Goal: Task Accomplishment & Management: Complete application form

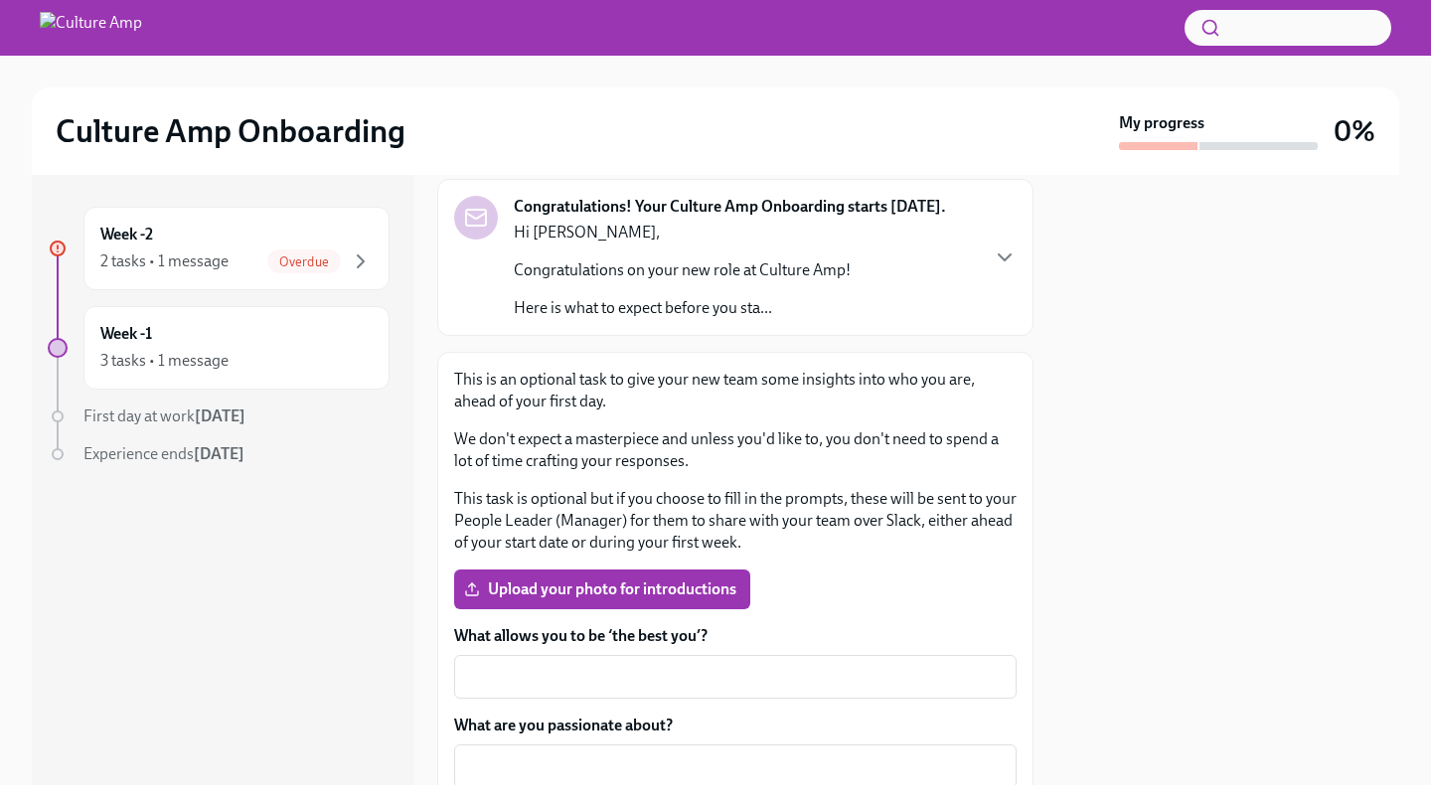
scroll to position [137, 0]
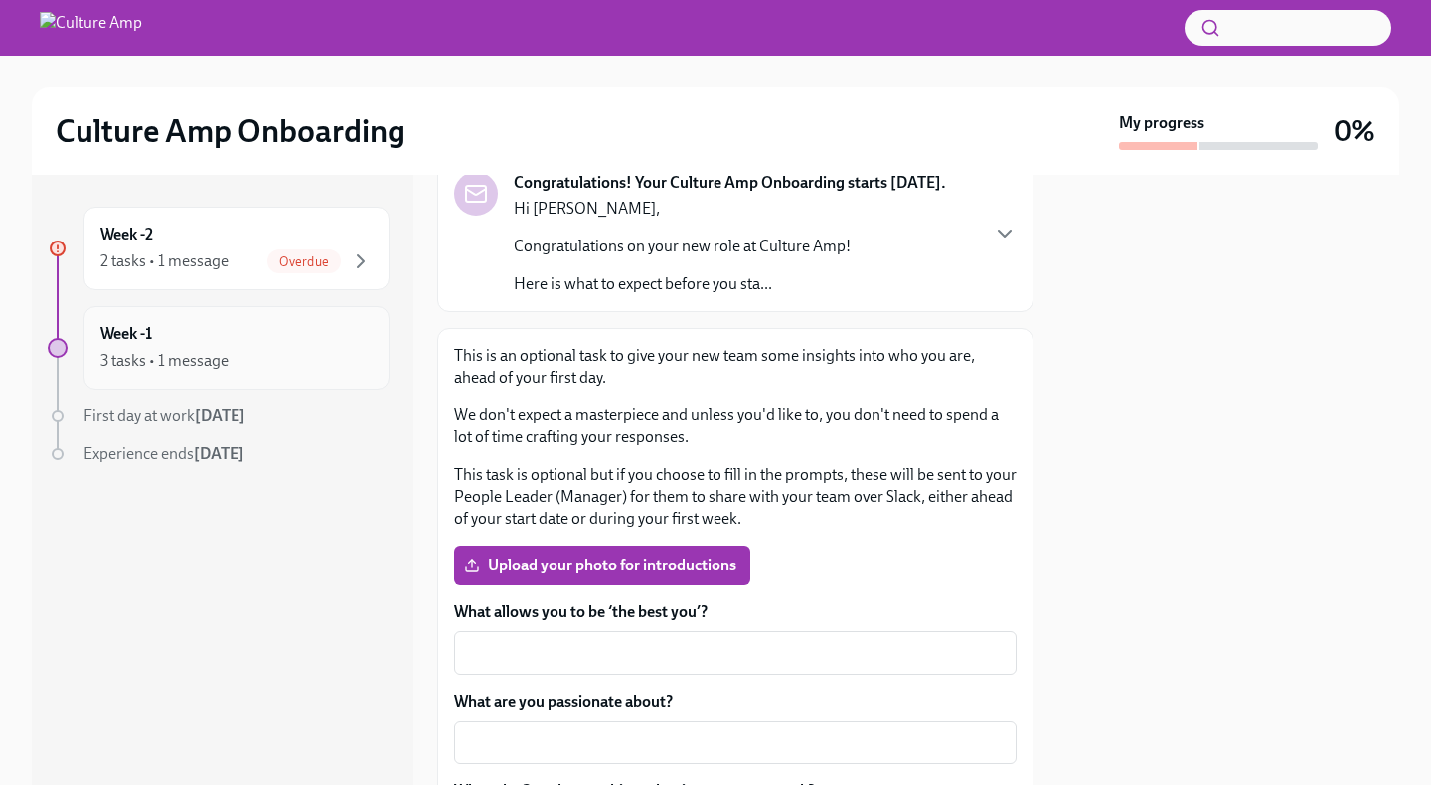
click at [220, 349] on div "3 tasks • 1 message" at bounding box center [236, 361] width 272 height 24
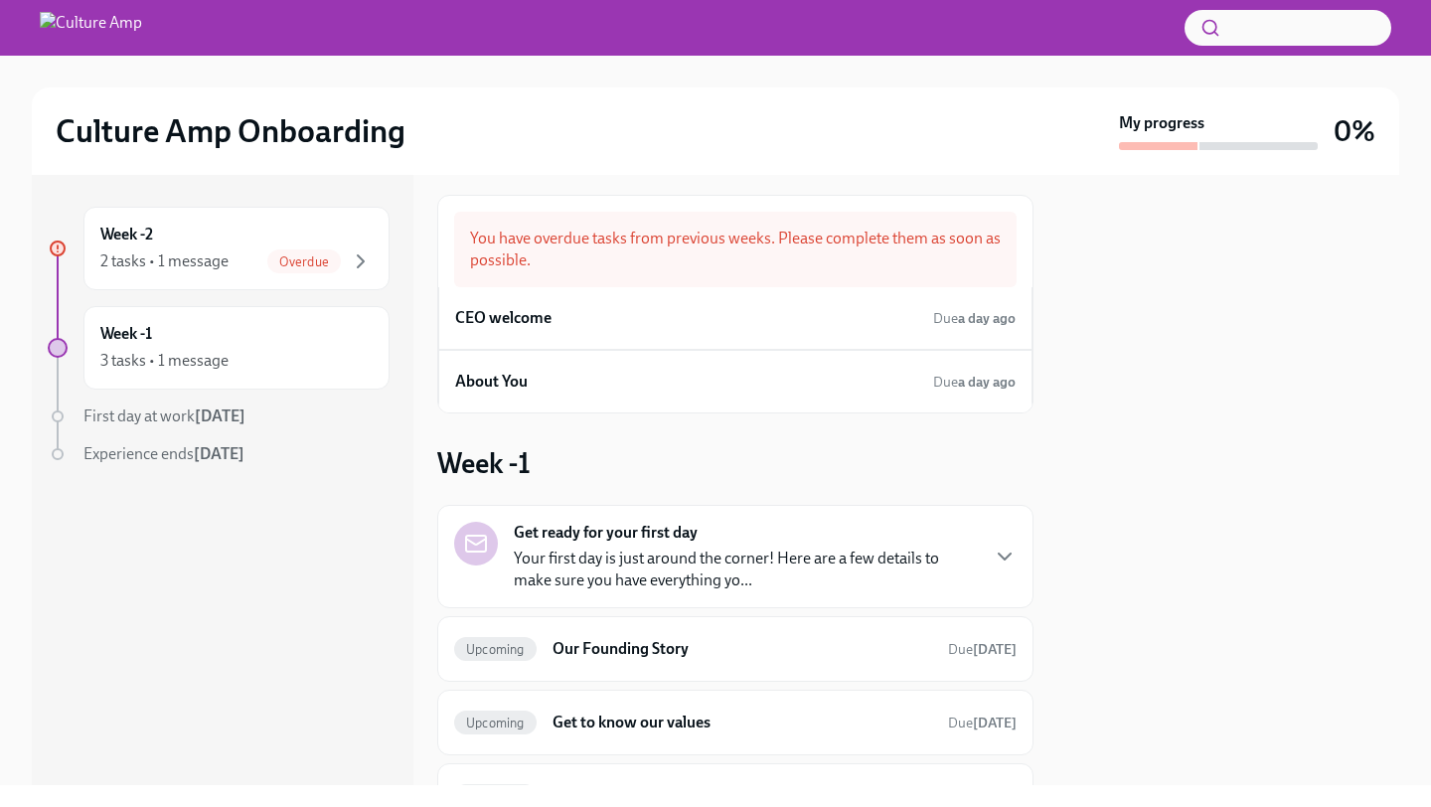
scroll to position [9, 0]
click at [579, 336] on div "CEO welcome Due a day ago" at bounding box center [735, 321] width 594 height 63
click at [608, 408] on div "About You Due a day ago" at bounding box center [735, 384] width 594 height 63
click at [255, 232] on div "Week -2 2 tasks • 1 message Overdue" at bounding box center [236, 249] width 272 height 50
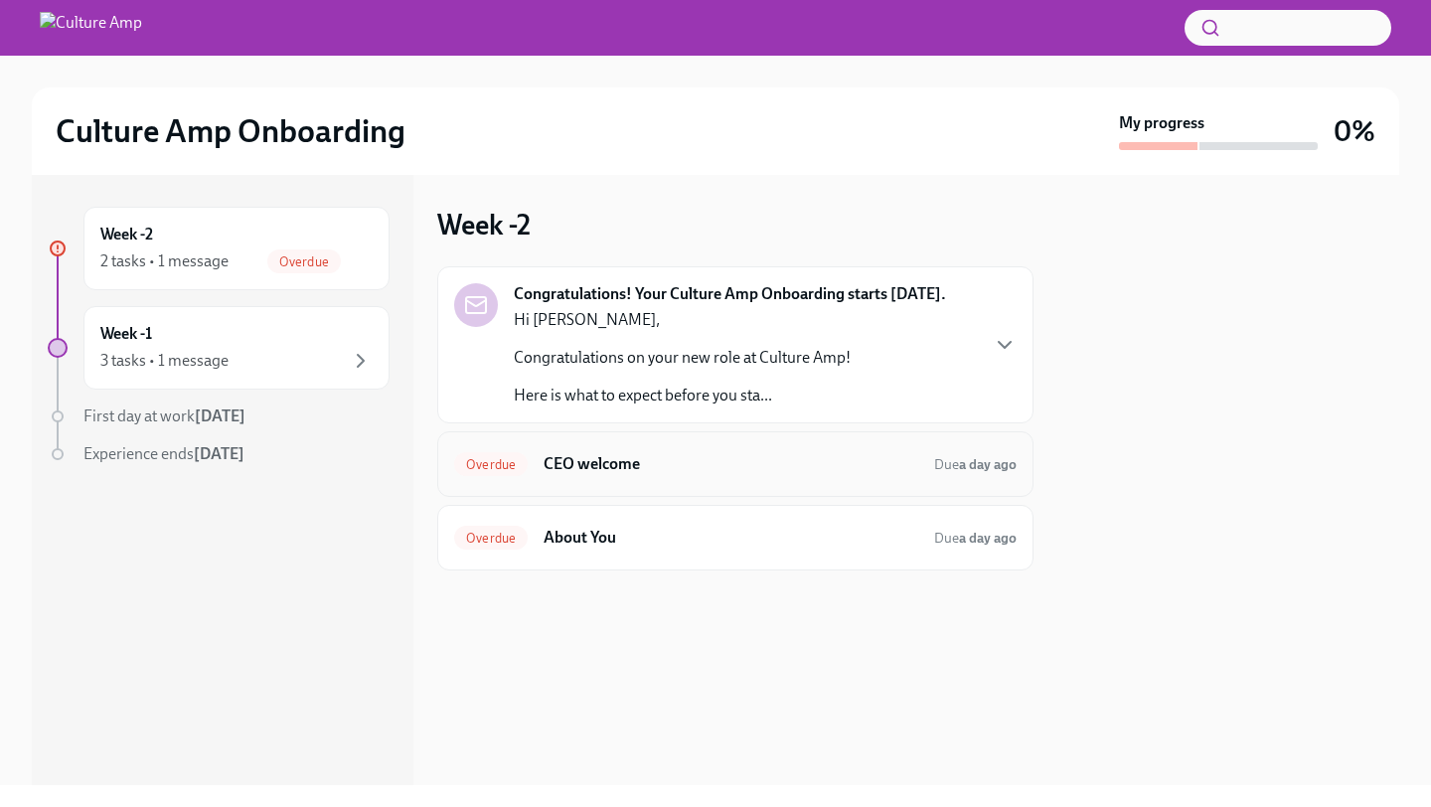
click at [608, 468] on h6 "CEO welcome" at bounding box center [731, 464] width 375 height 22
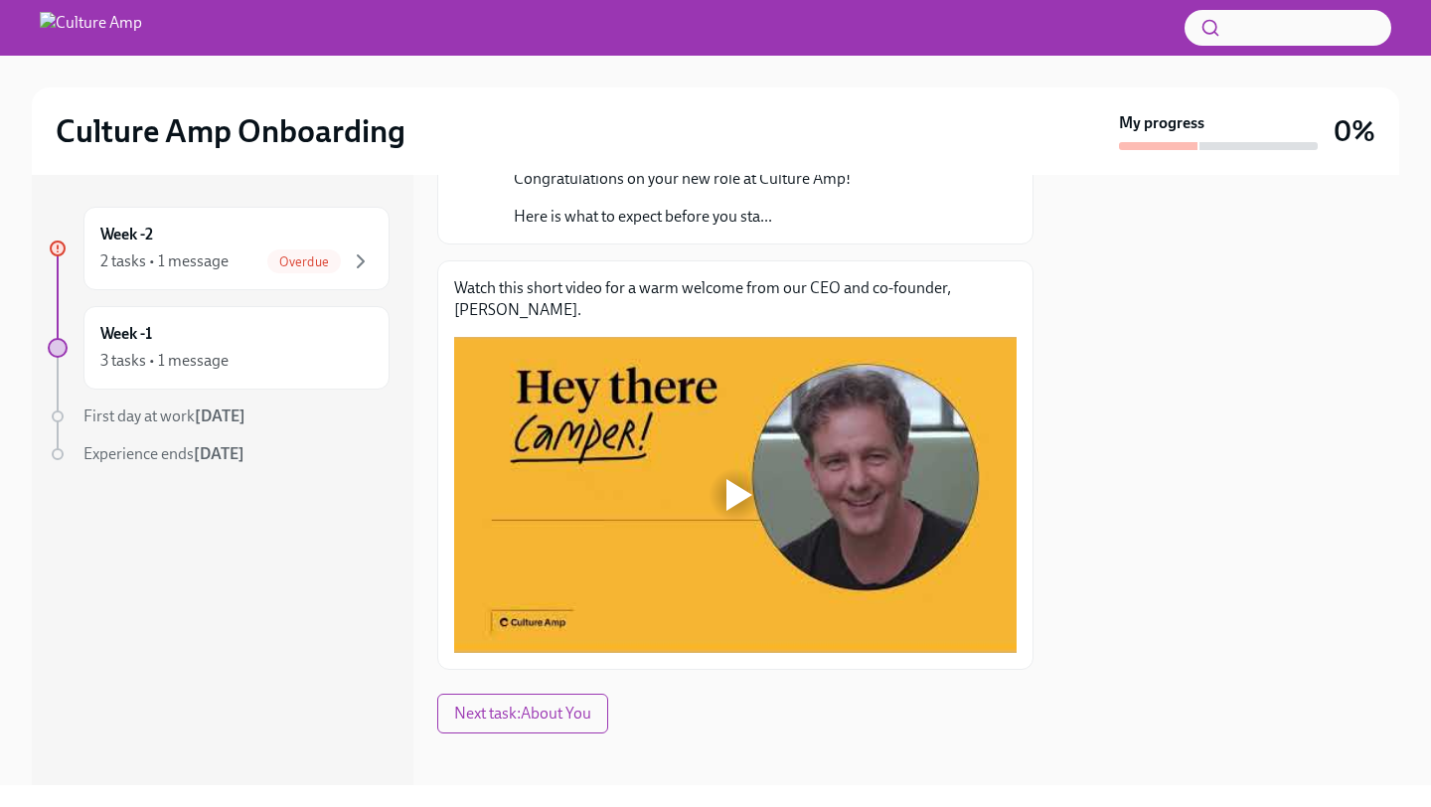
scroll to position [217, 0]
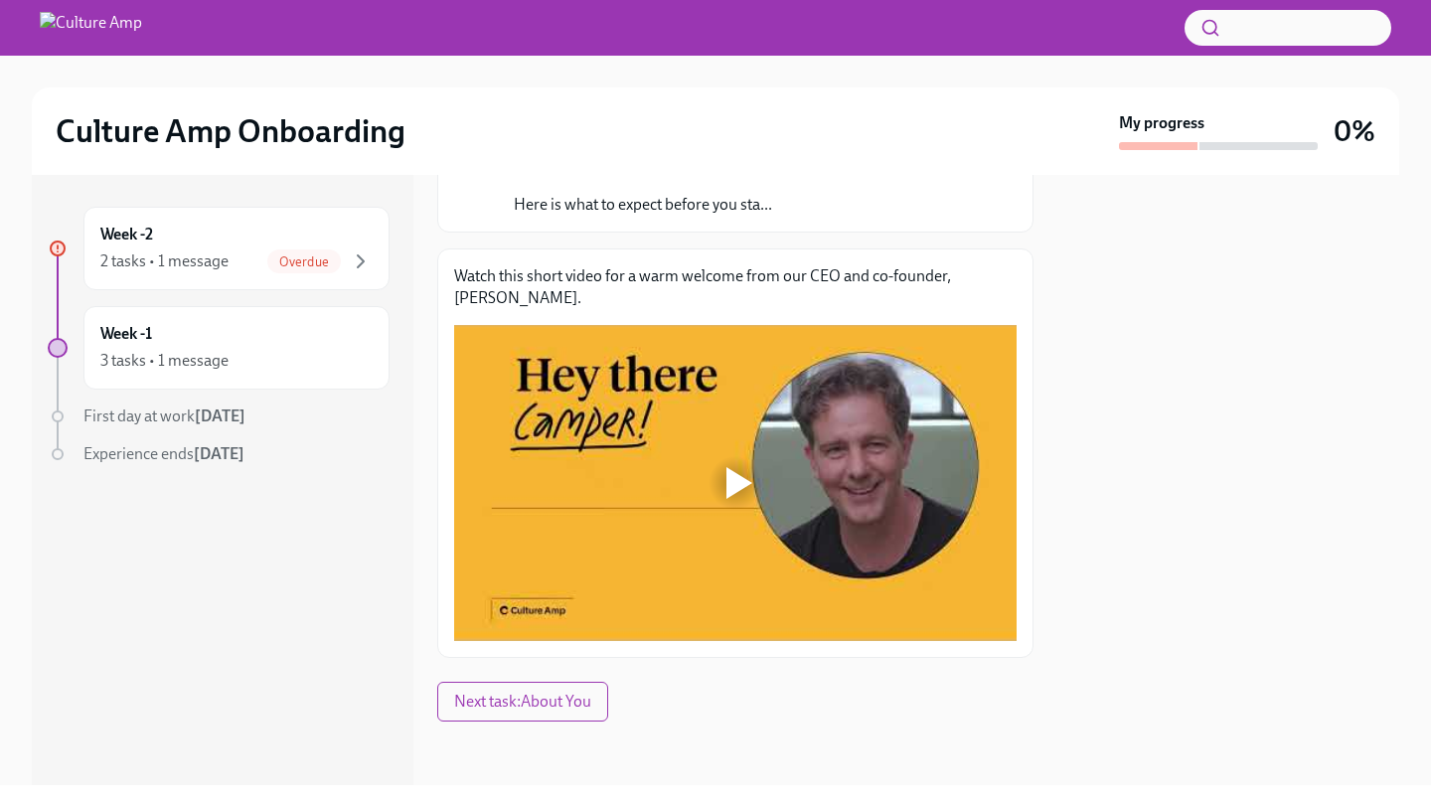
click at [705, 470] on div at bounding box center [735, 483] width 563 height 316
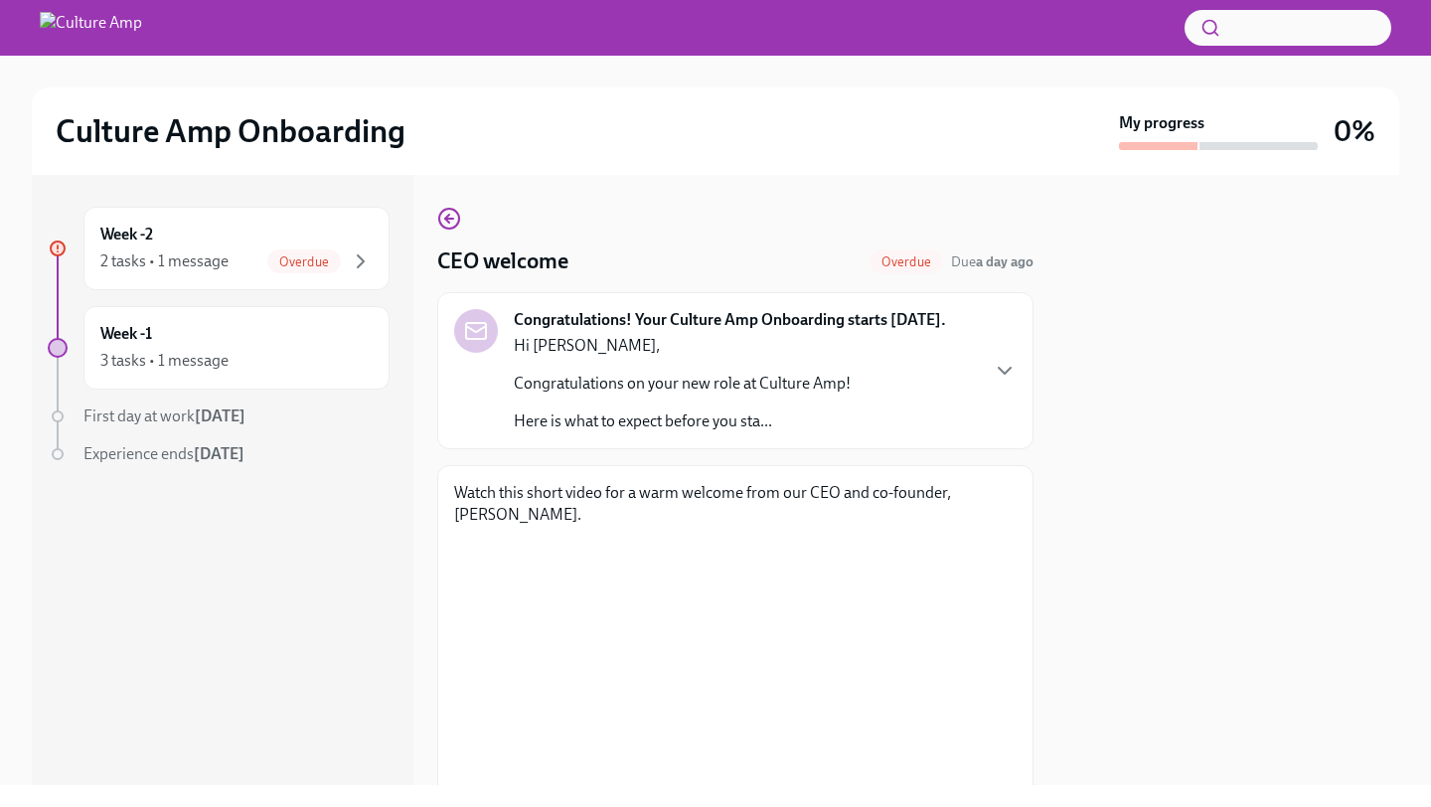
scroll to position [58, 0]
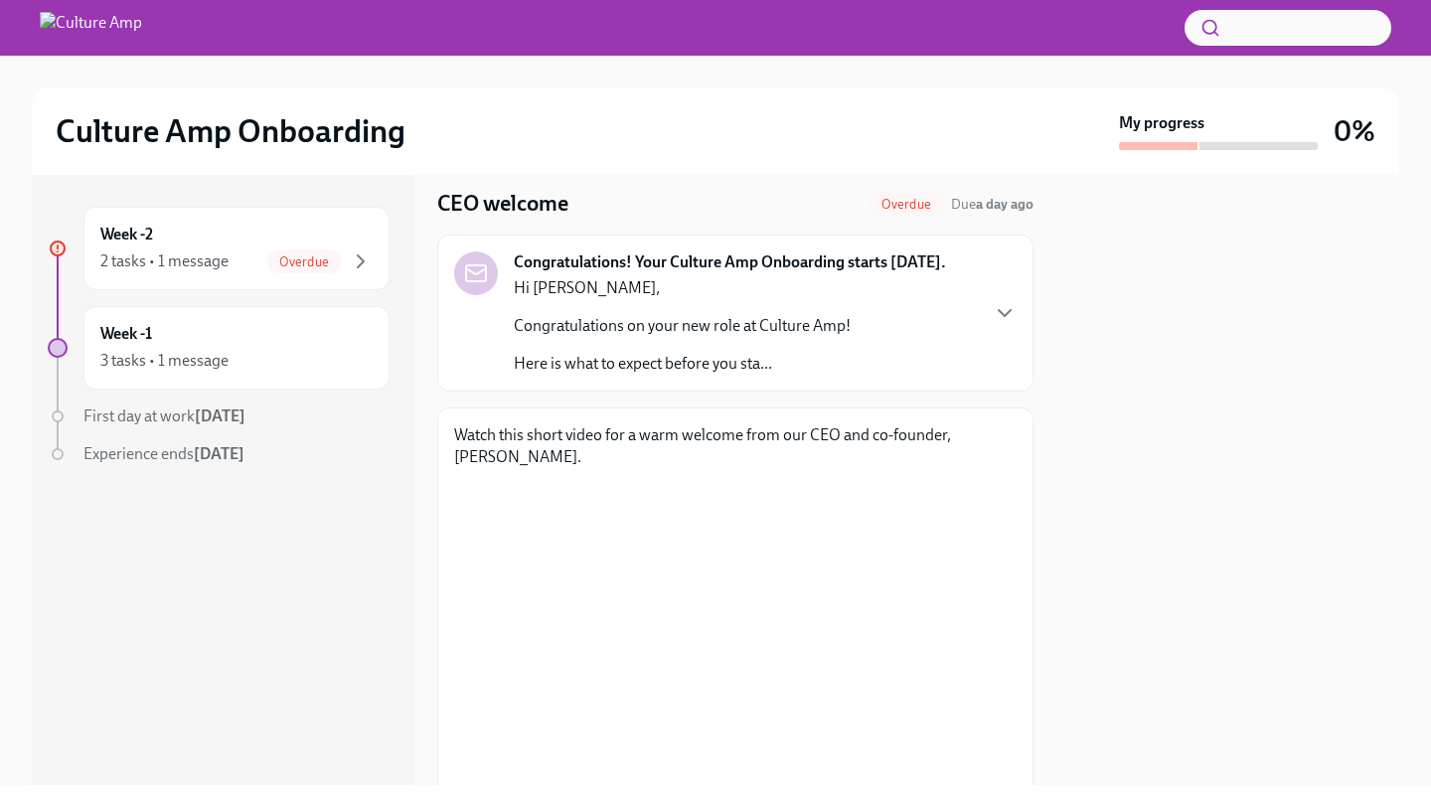
click at [937, 342] on div "Congratulations! Your Culture Amp Onboarding starts [DATE]. Hi [PERSON_NAME], C…" at bounding box center [735, 312] width 563 height 123
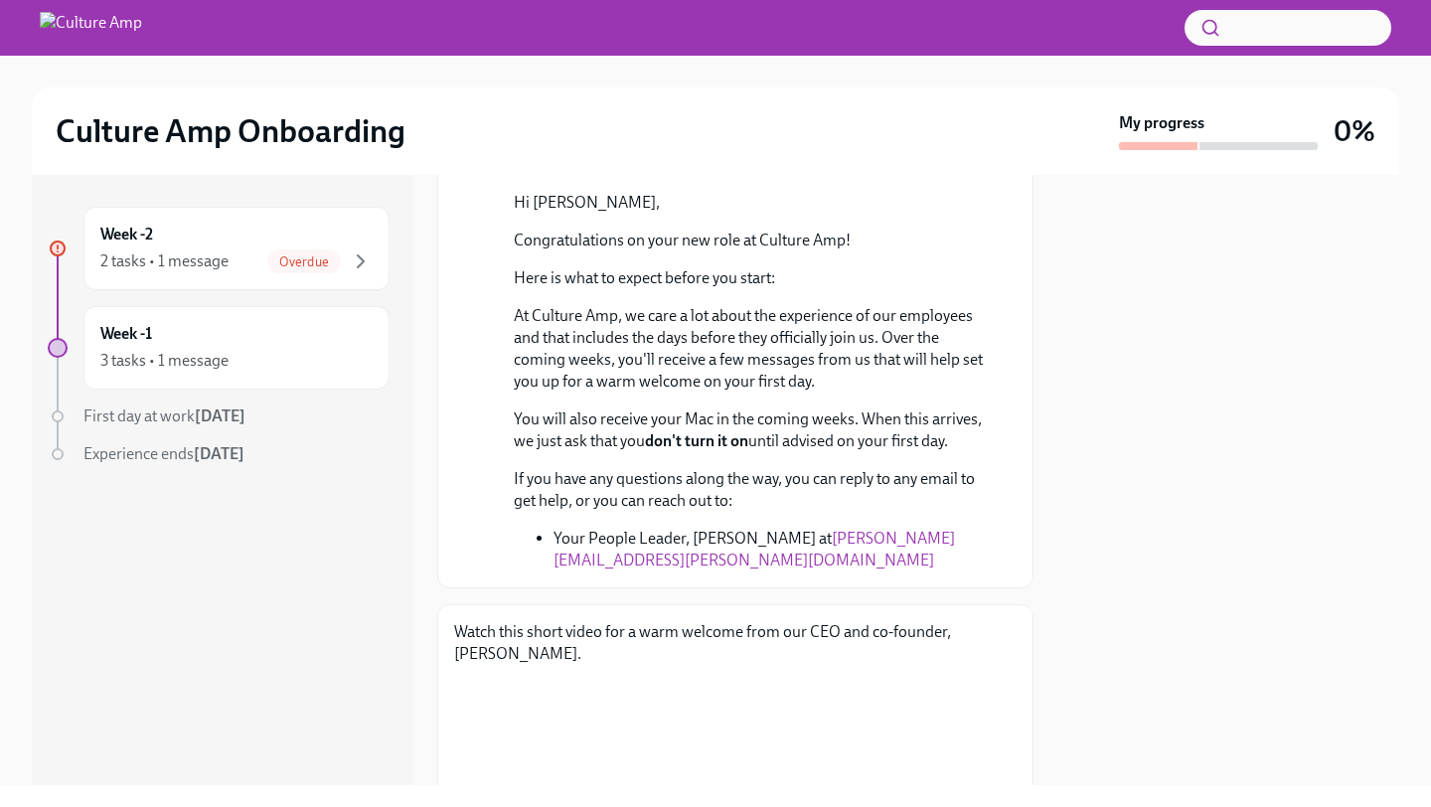
scroll to position [567, 0]
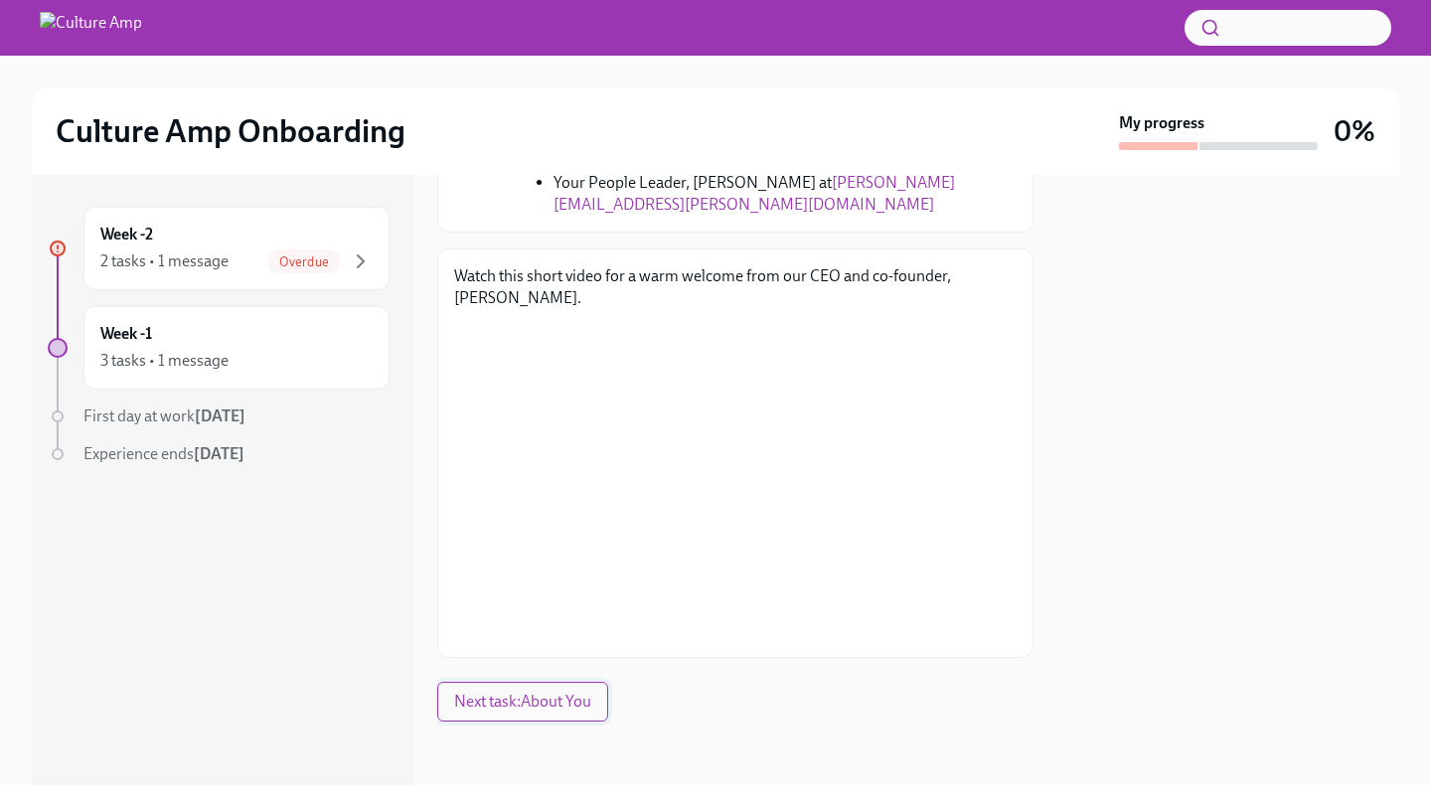
click at [559, 703] on span "Next task : About You" at bounding box center [522, 702] width 137 height 20
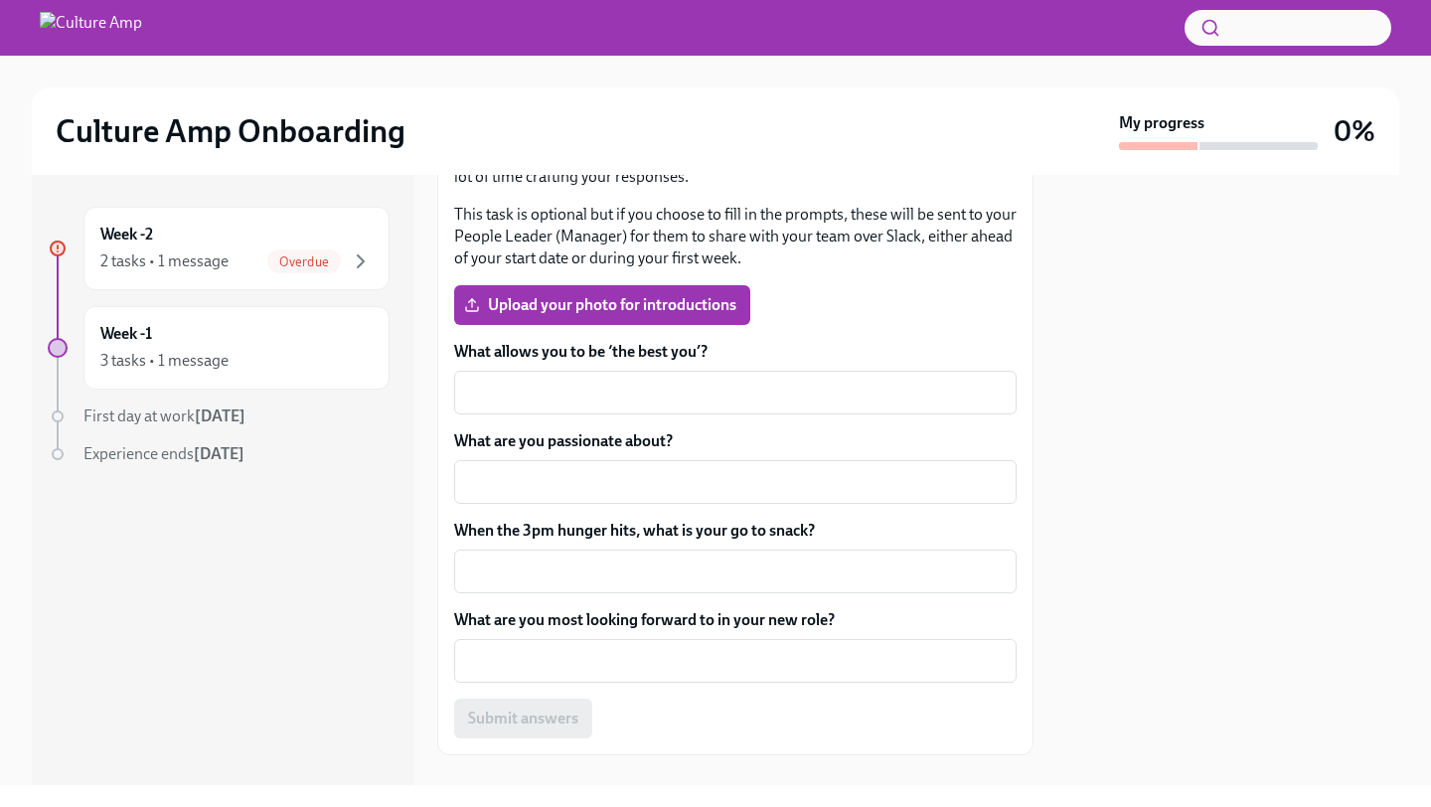
scroll to position [782, 0]
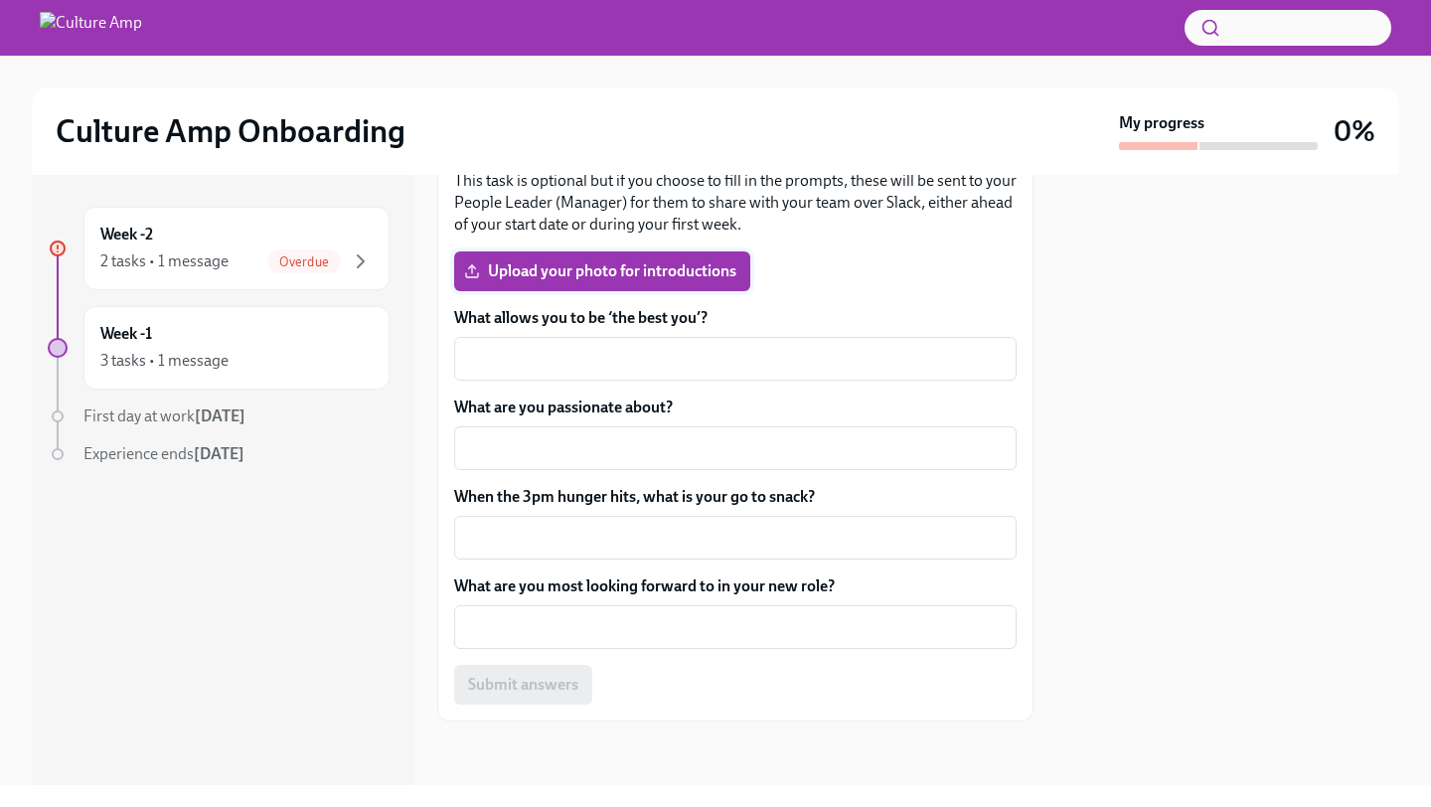
click at [625, 281] on label "Upload your photo for introductions" at bounding box center [602, 271] width 296 height 40
click at [0, 0] on input "Upload your photo for introductions" at bounding box center [0, 0] width 0 height 0
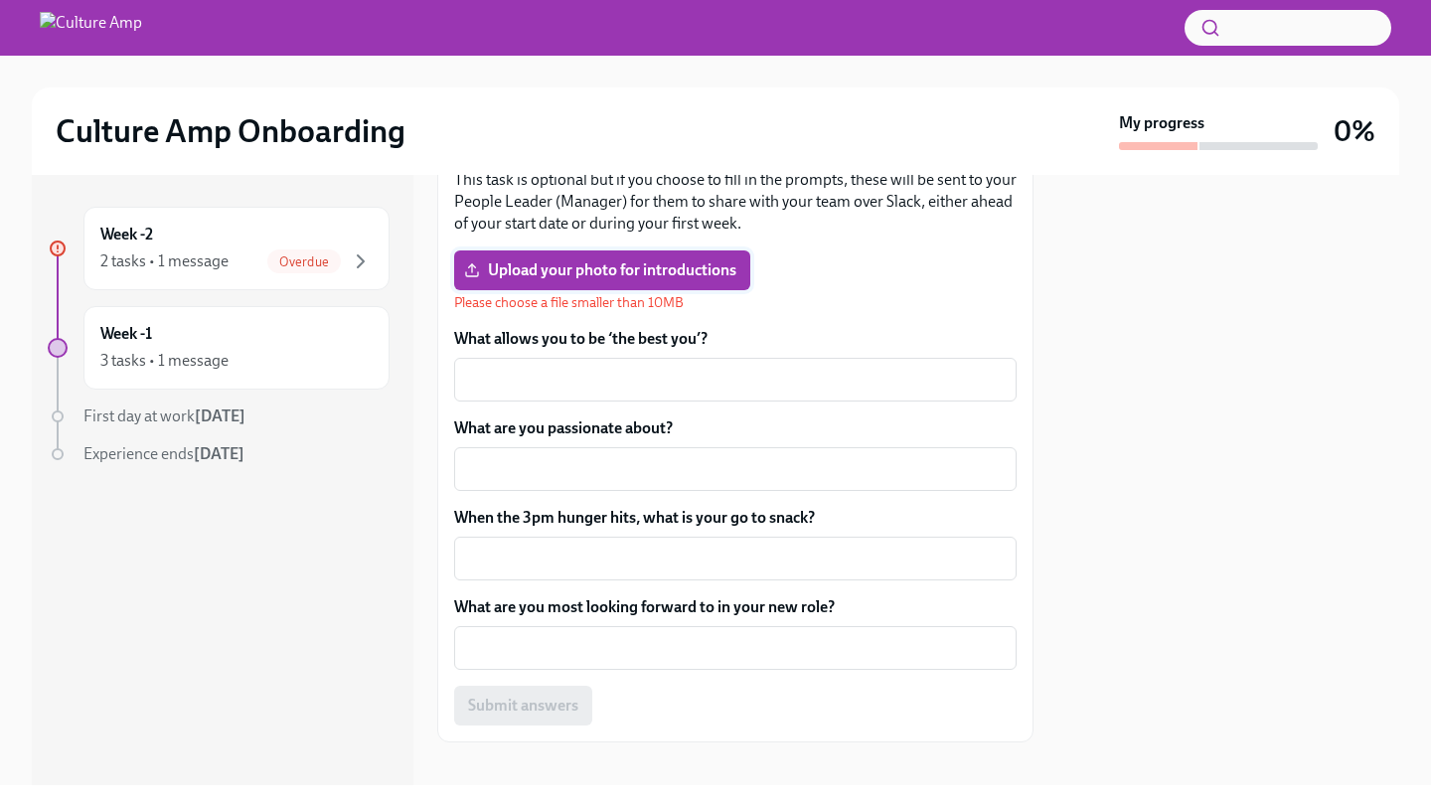
click at [613, 265] on span "Upload your photo for introductions" at bounding box center [602, 270] width 268 height 20
click at [0, 0] on input "Upload your photo for introductions" at bounding box center [0, 0] width 0 height 0
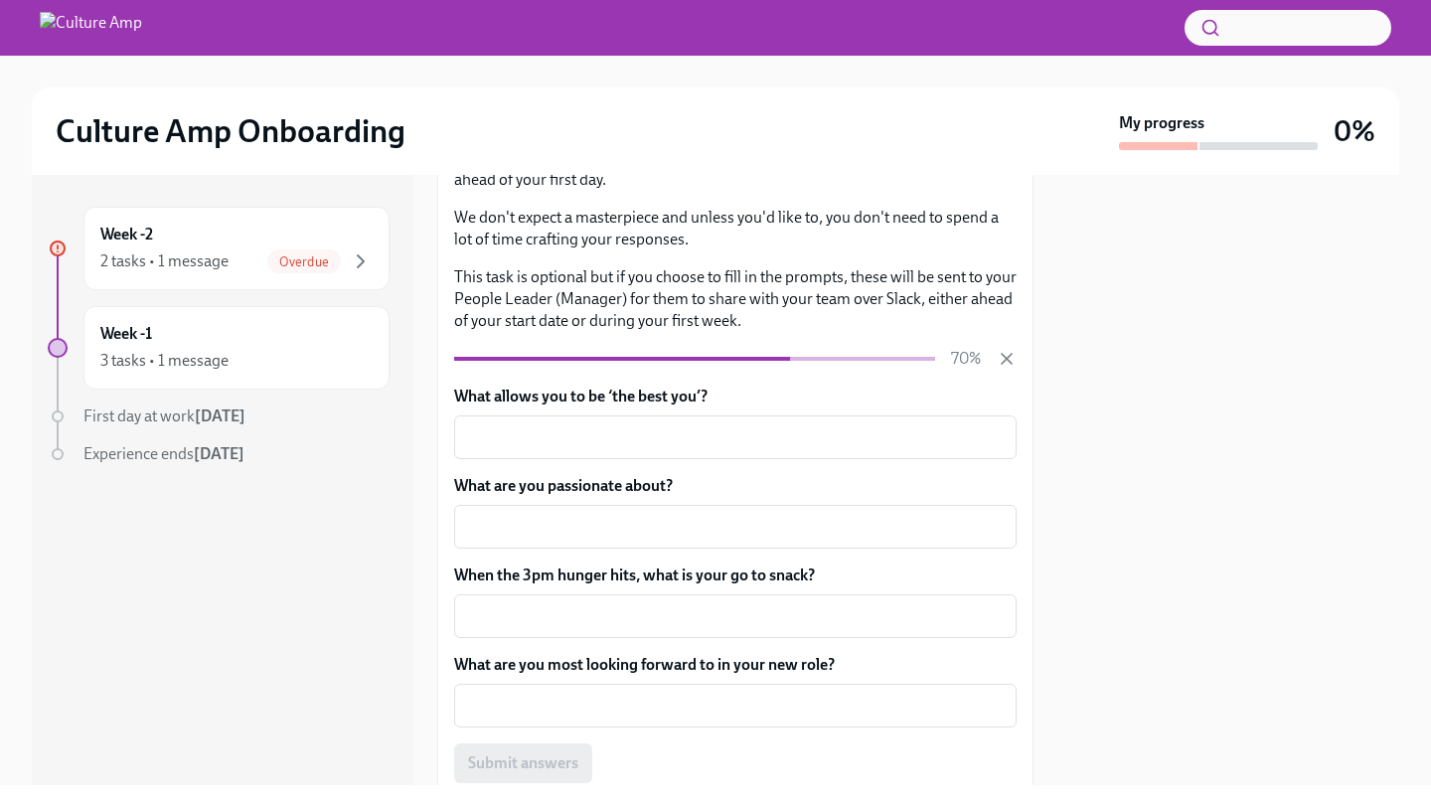
scroll to position [614, 0]
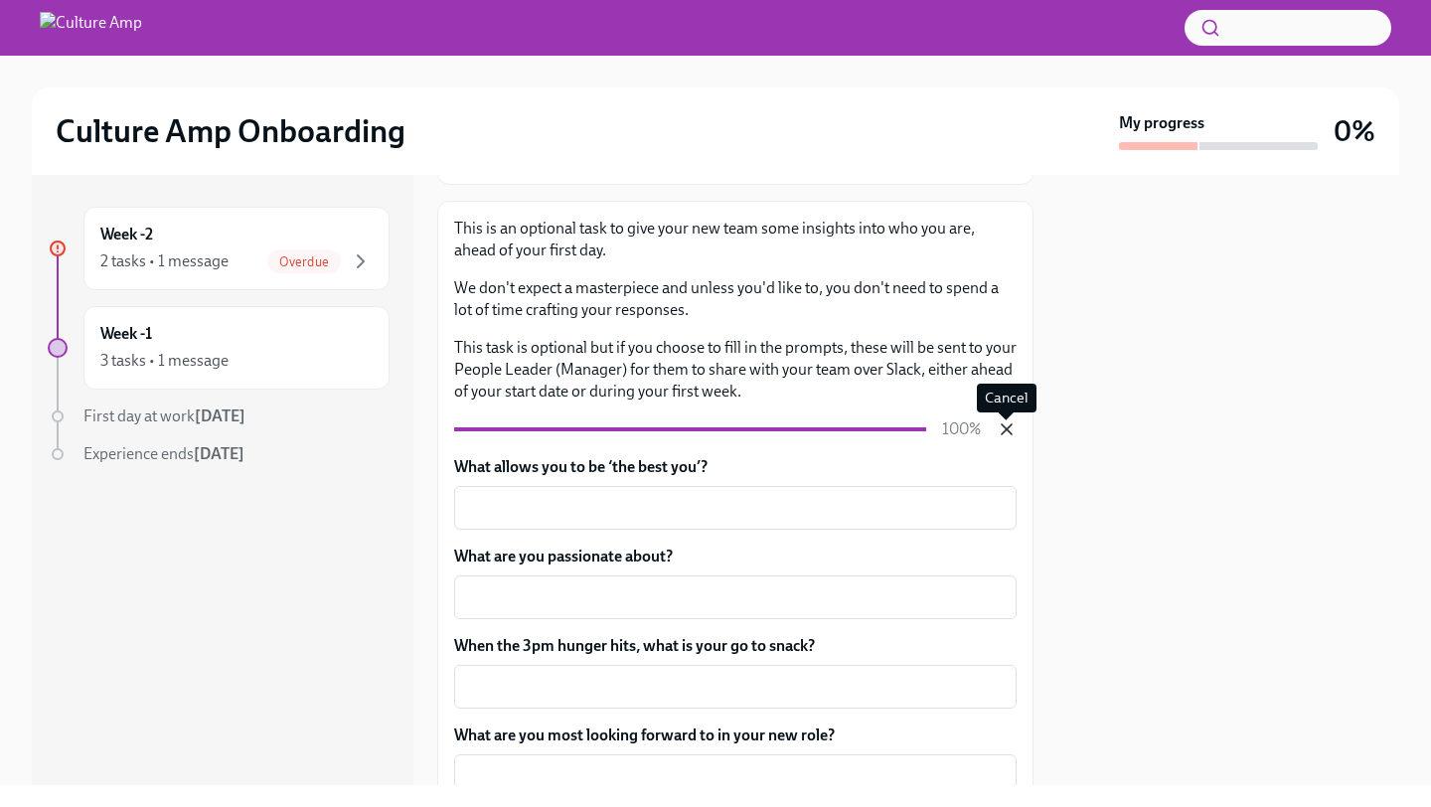
click at [1010, 429] on icon "button" at bounding box center [1007, 429] width 20 height 20
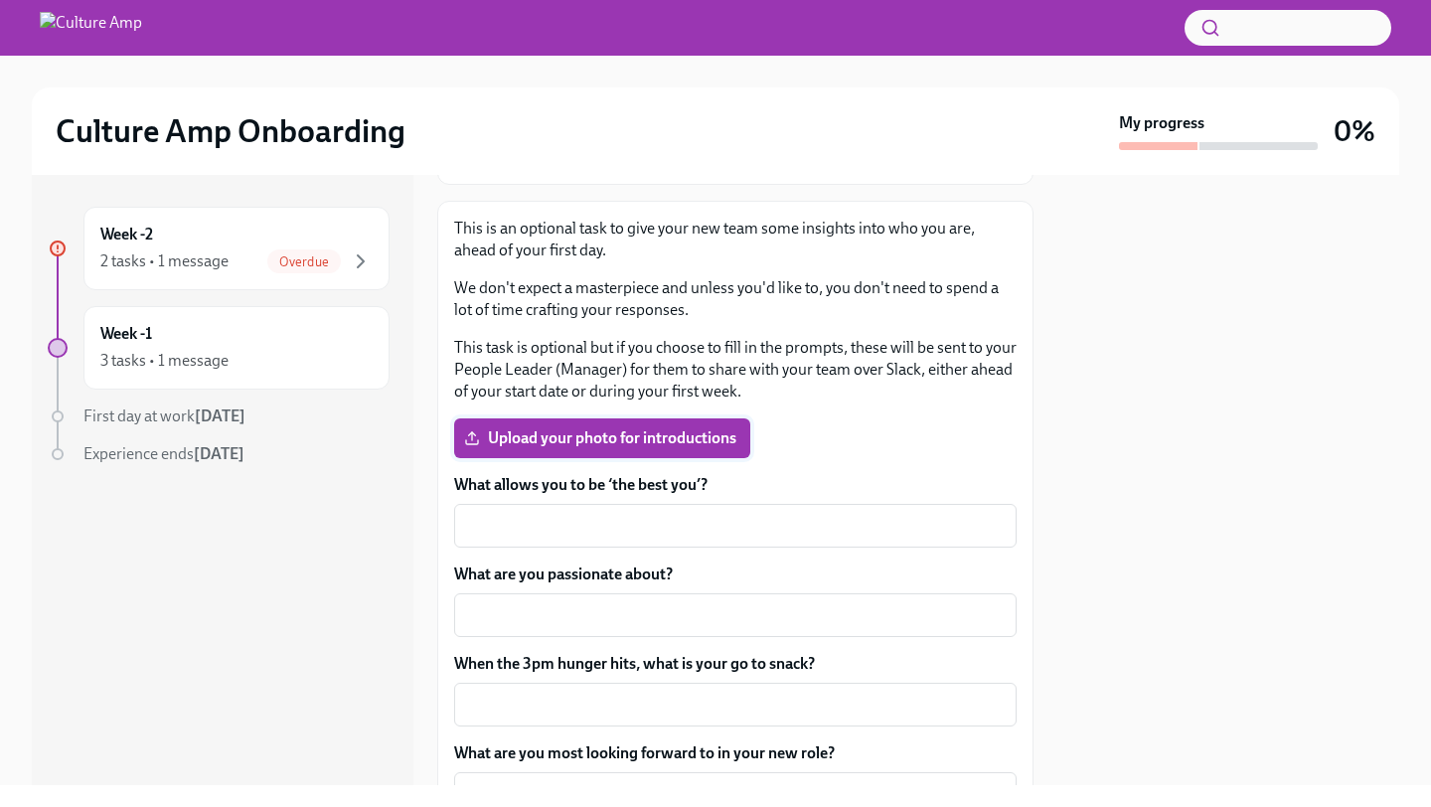
click at [616, 428] on label "Upload your photo for introductions" at bounding box center [602, 438] width 296 height 40
click at [0, 0] on input "Upload your photo for introductions" at bounding box center [0, 0] width 0 height 0
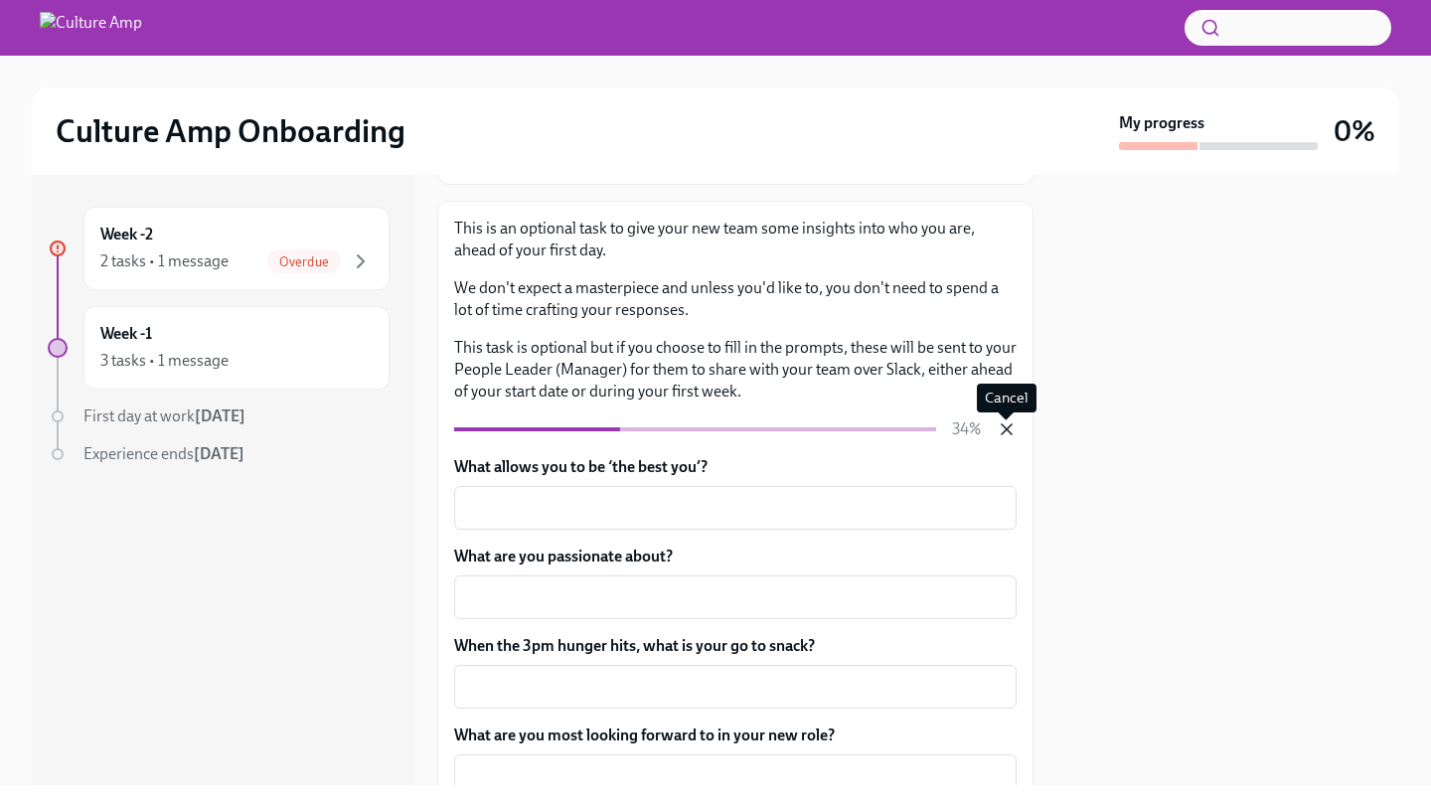
click at [1012, 436] on icon "button" at bounding box center [1007, 429] width 20 height 20
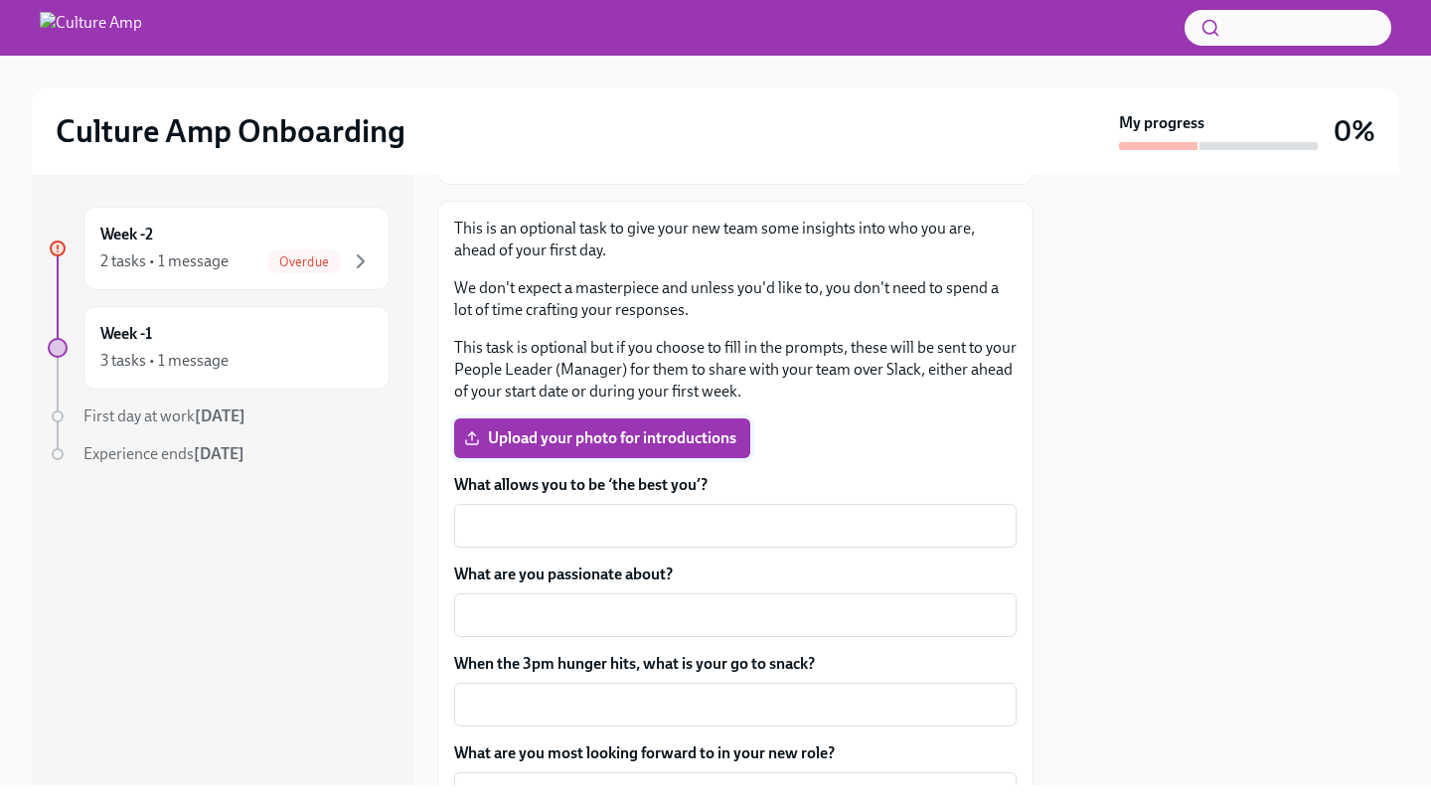
click at [624, 446] on span "Upload your photo for introductions" at bounding box center [602, 438] width 268 height 20
click at [0, 0] on input "Upload your photo for introductions" at bounding box center [0, 0] width 0 height 0
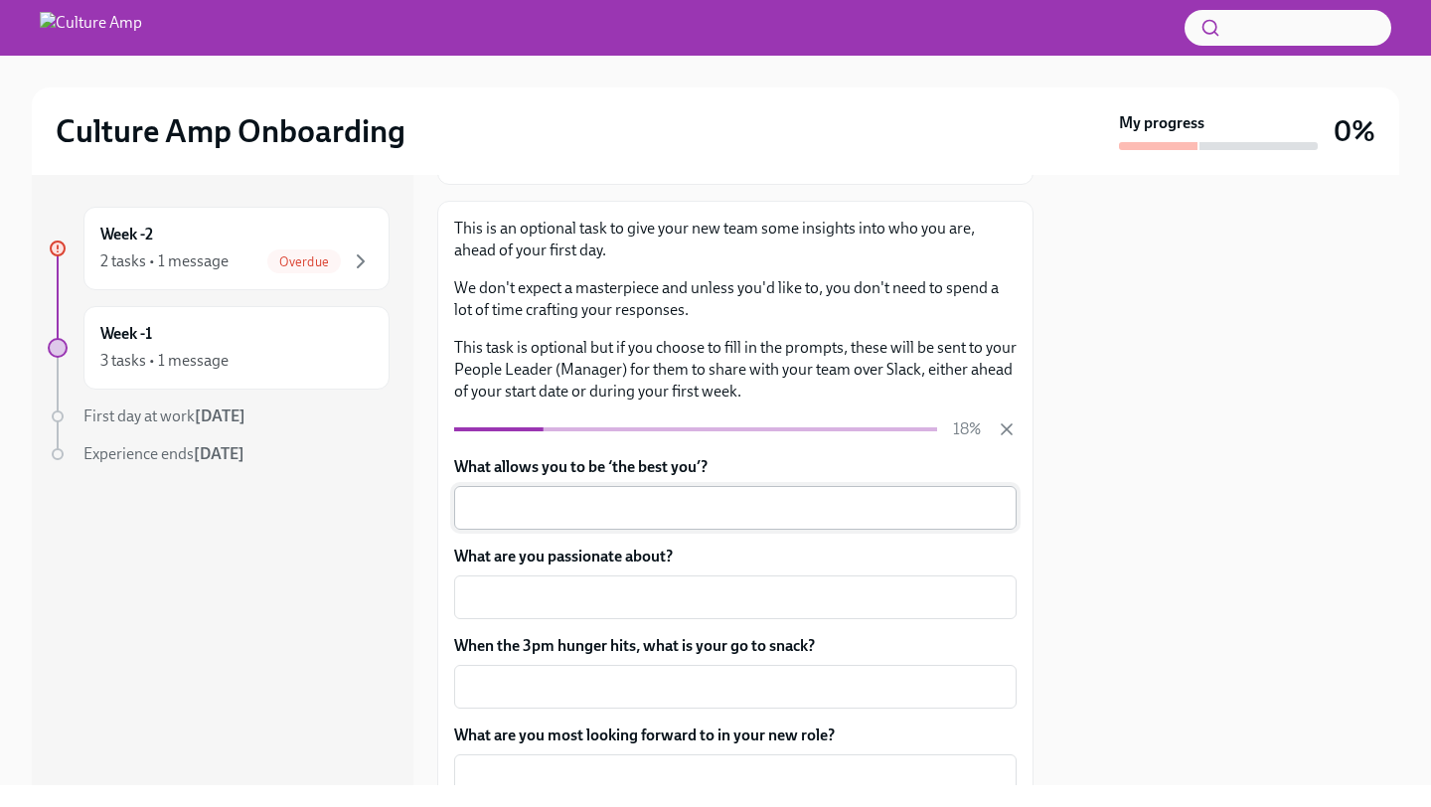
click at [629, 513] on textarea "What allows you to be ‘the best you’?" at bounding box center [735, 508] width 539 height 24
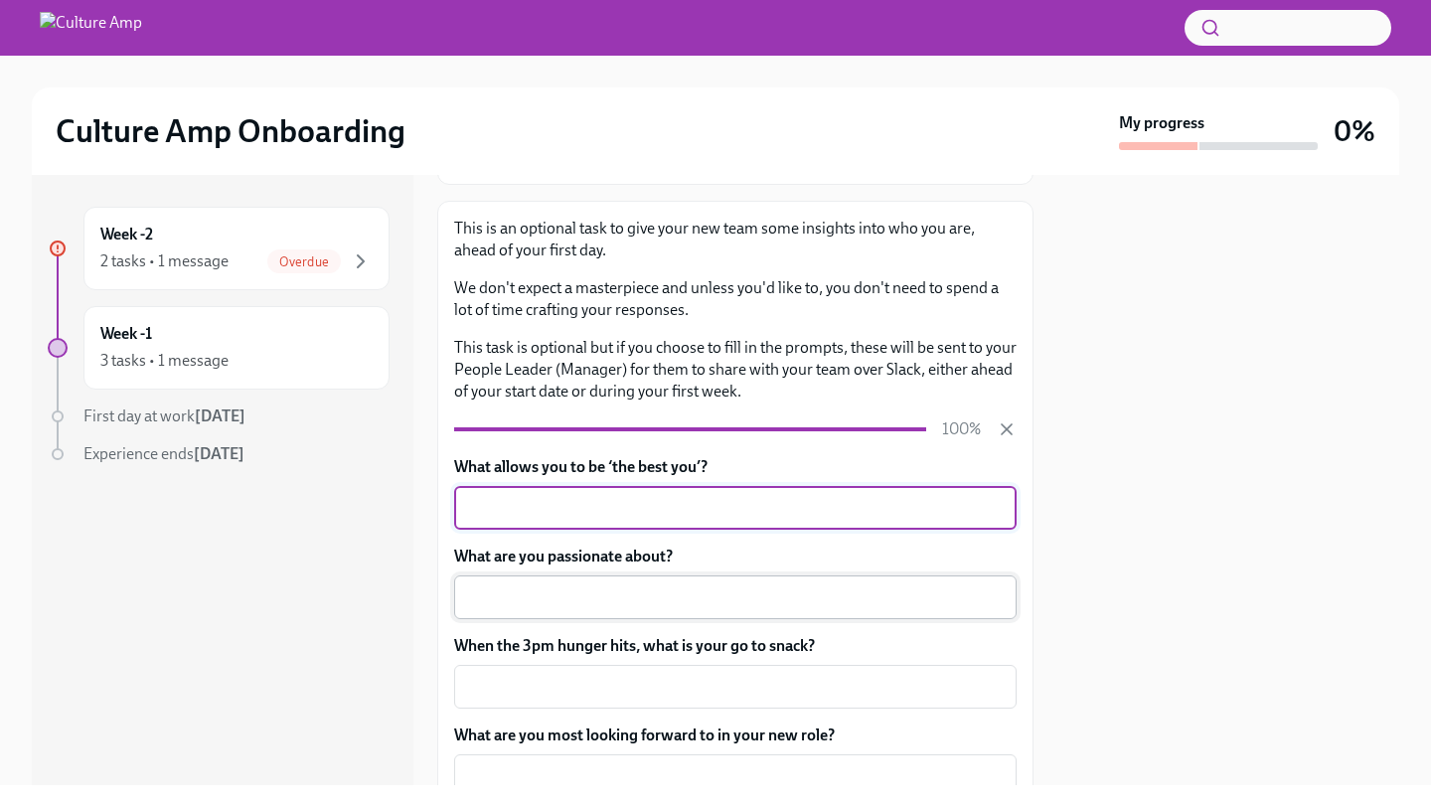
click at [634, 583] on div "x ​" at bounding box center [735, 597] width 563 height 44
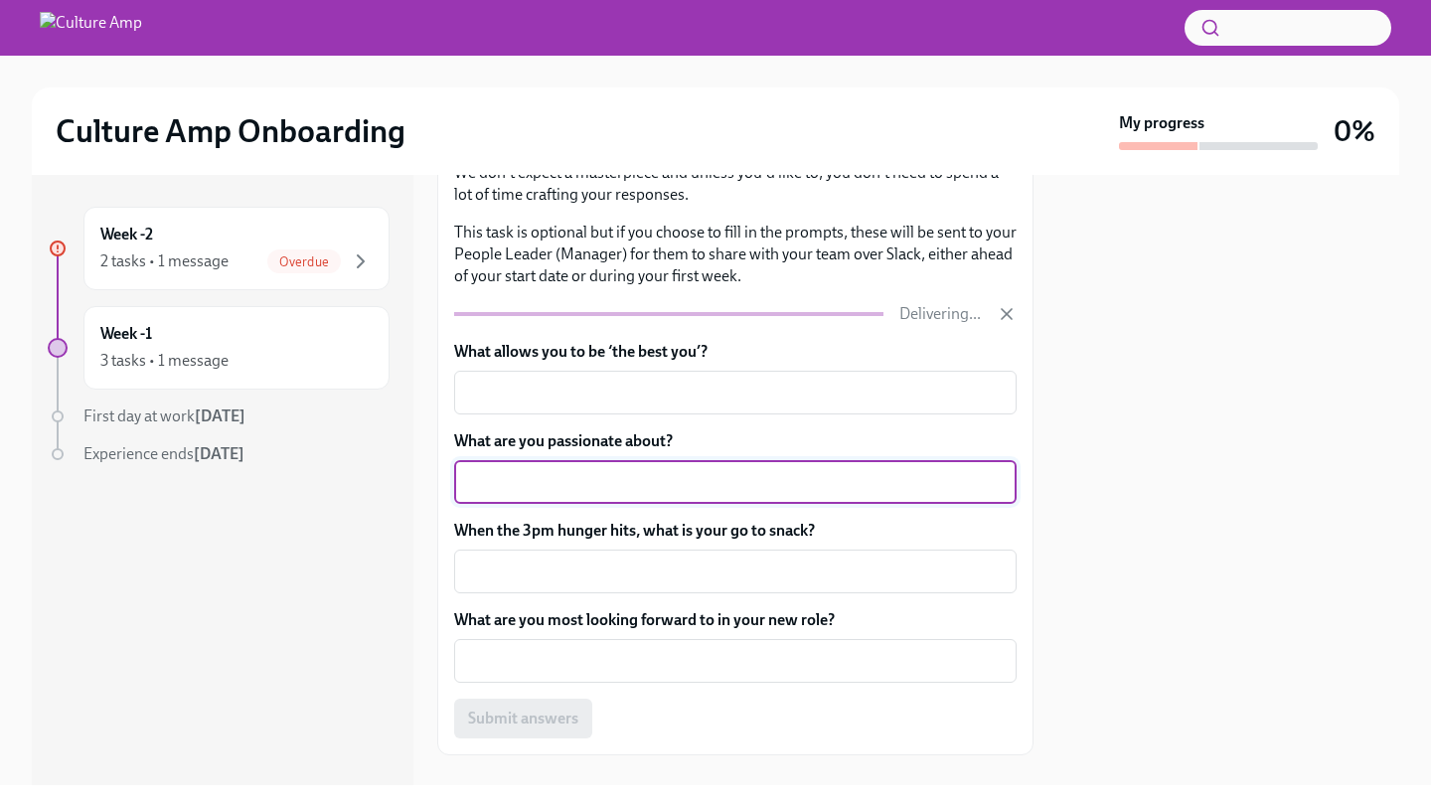
scroll to position [764, 0]
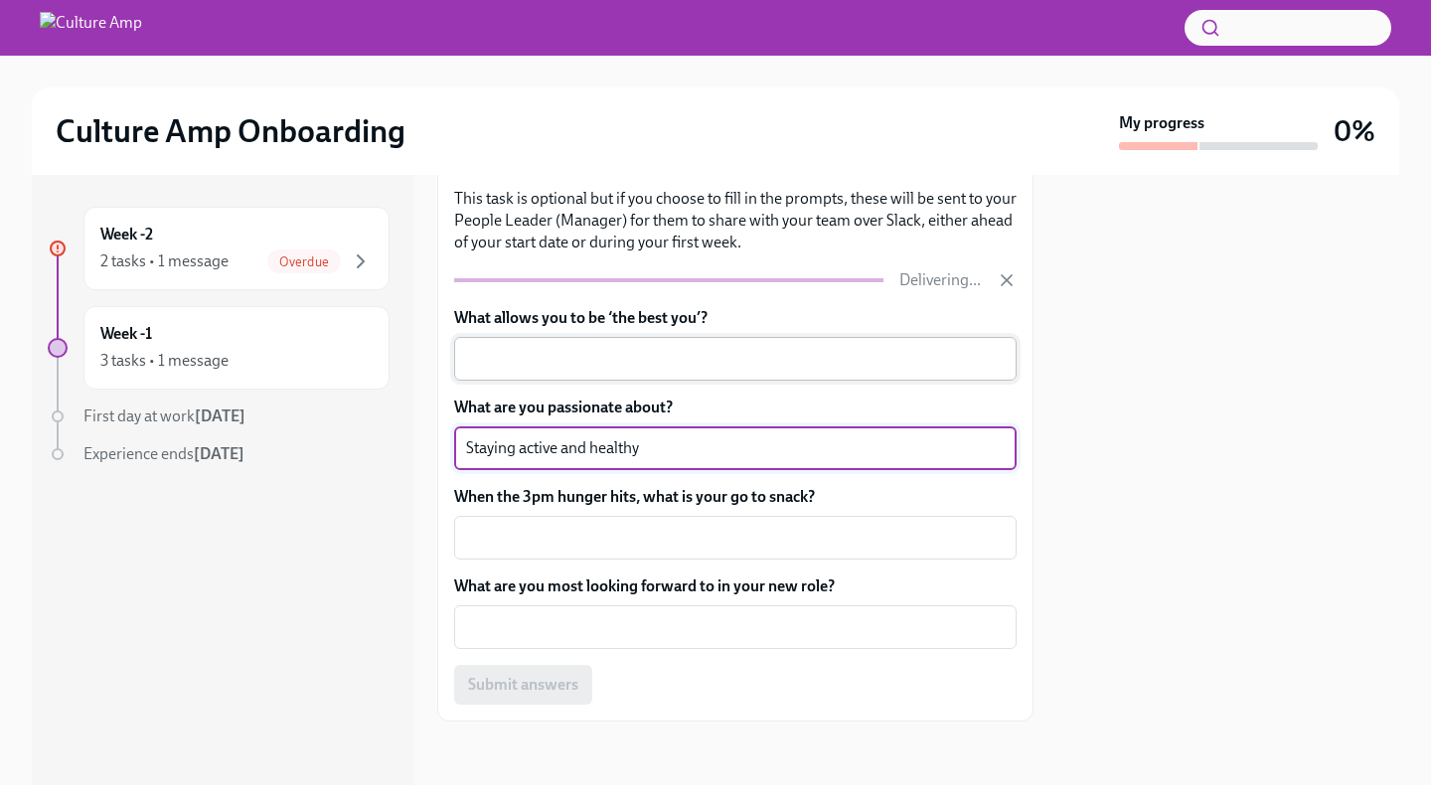
type textarea "Staying active and healthy"
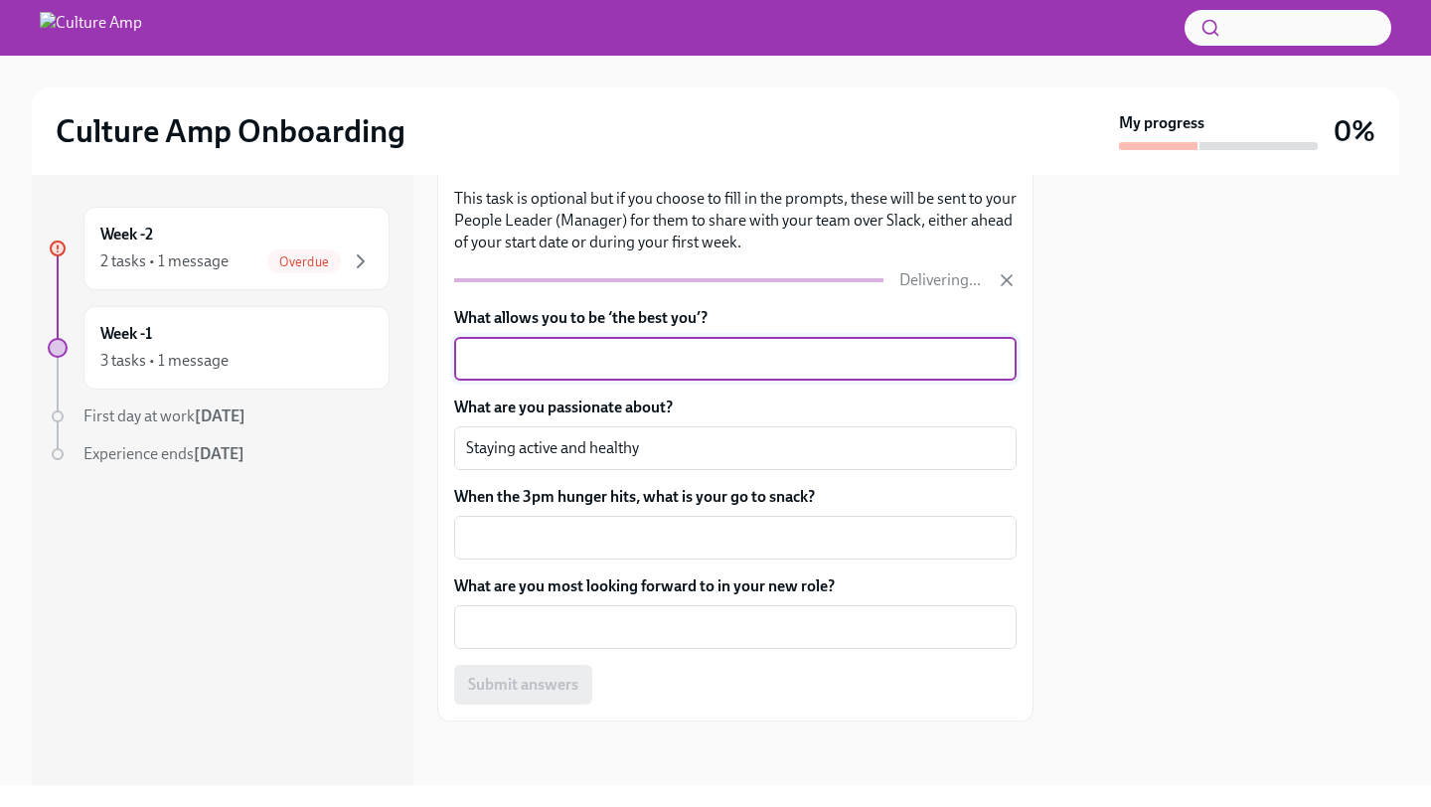
click at [622, 353] on textarea "What allows you to be ‘the best you’?" at bounding box center [735, 359] width 539 height 24
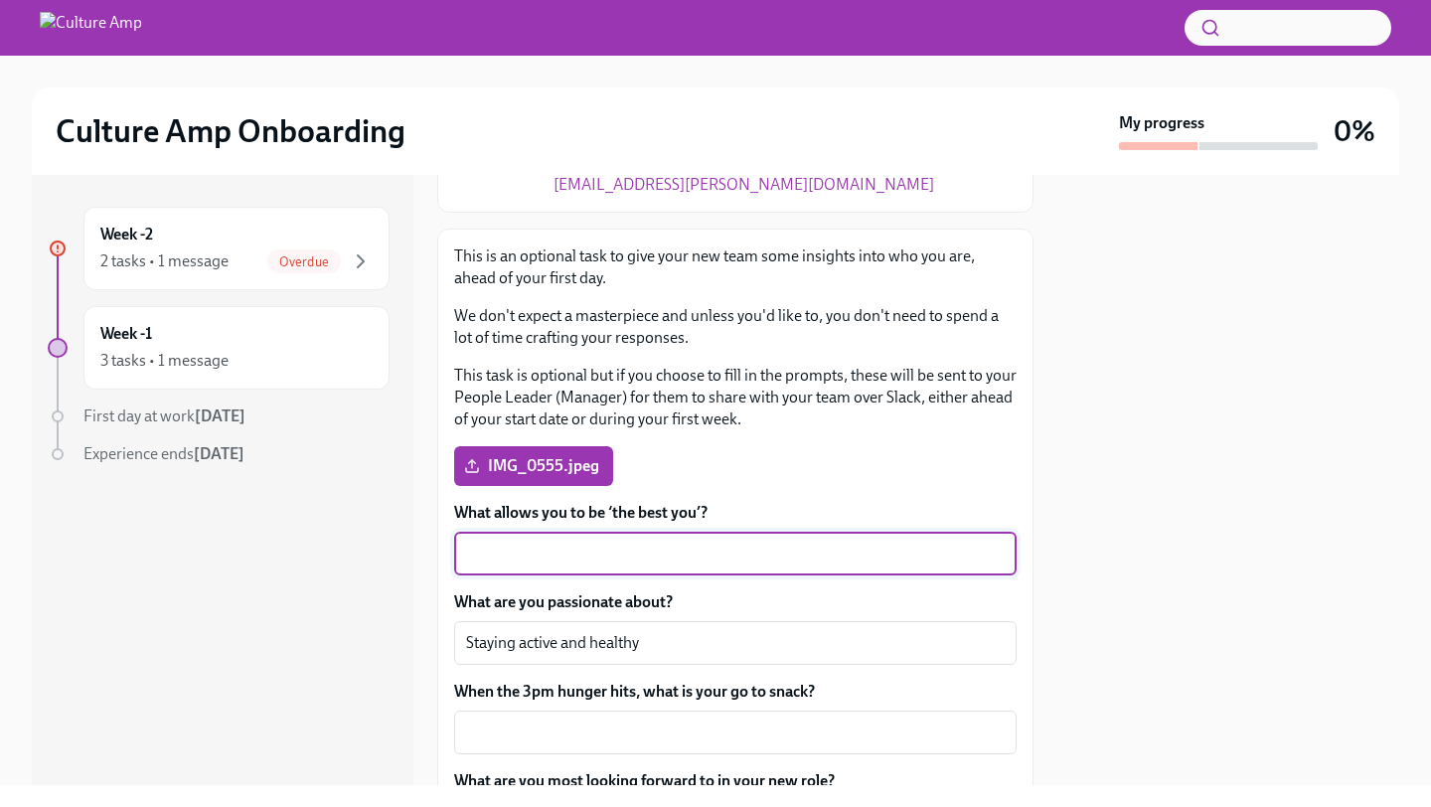
scroll to position [782, 0]
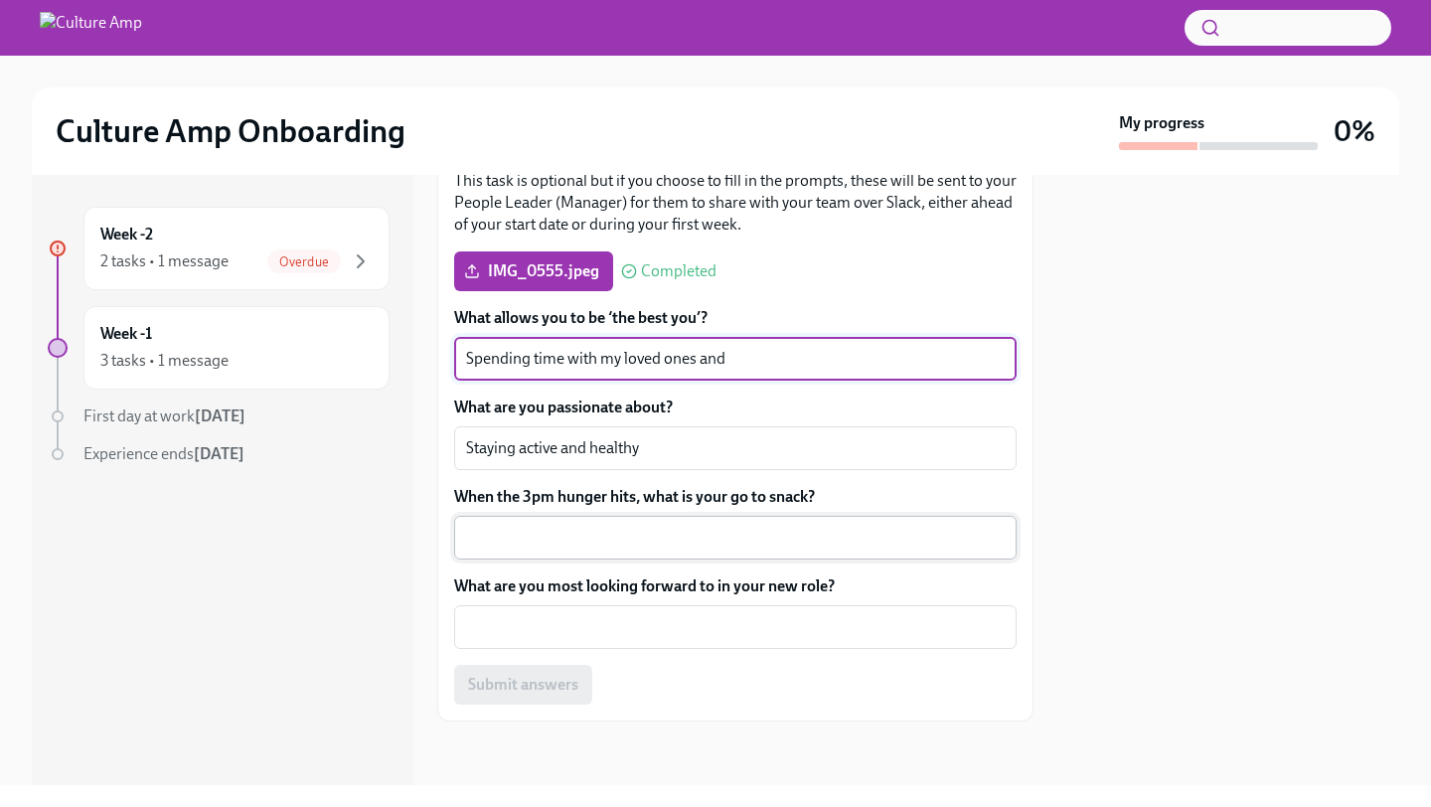
type textarea "Spending time with my loved ones and"
click at [872, 546] on textarea "When the 3pm hunger hits, what is your go to snack?" at bounding box center [735, 538] width 539 height 24
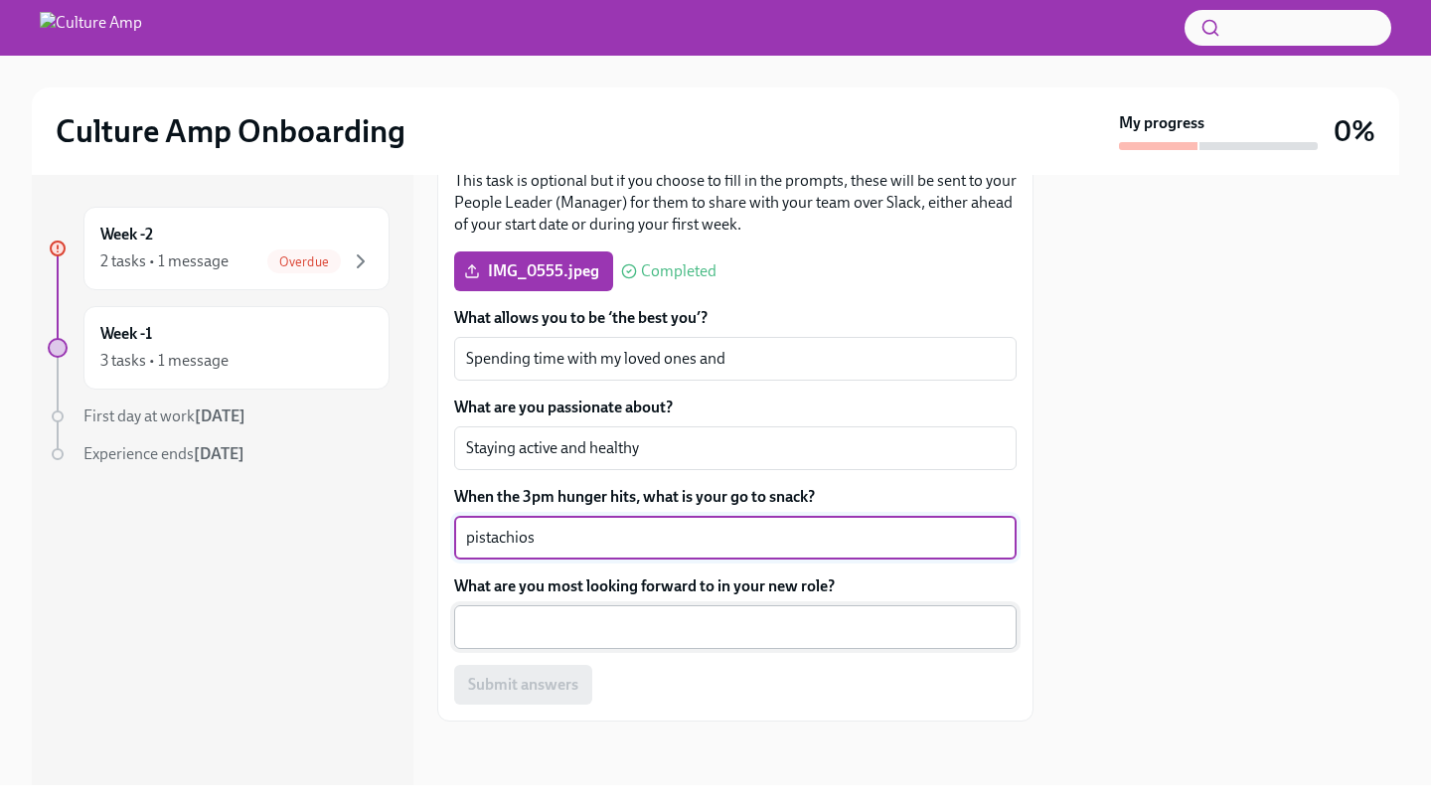
type textarea "pistachios"
click at [824, 623] on textarea "What are you most looking forward to in your new role?" at bounding box center [735, 627] width 539 height 24
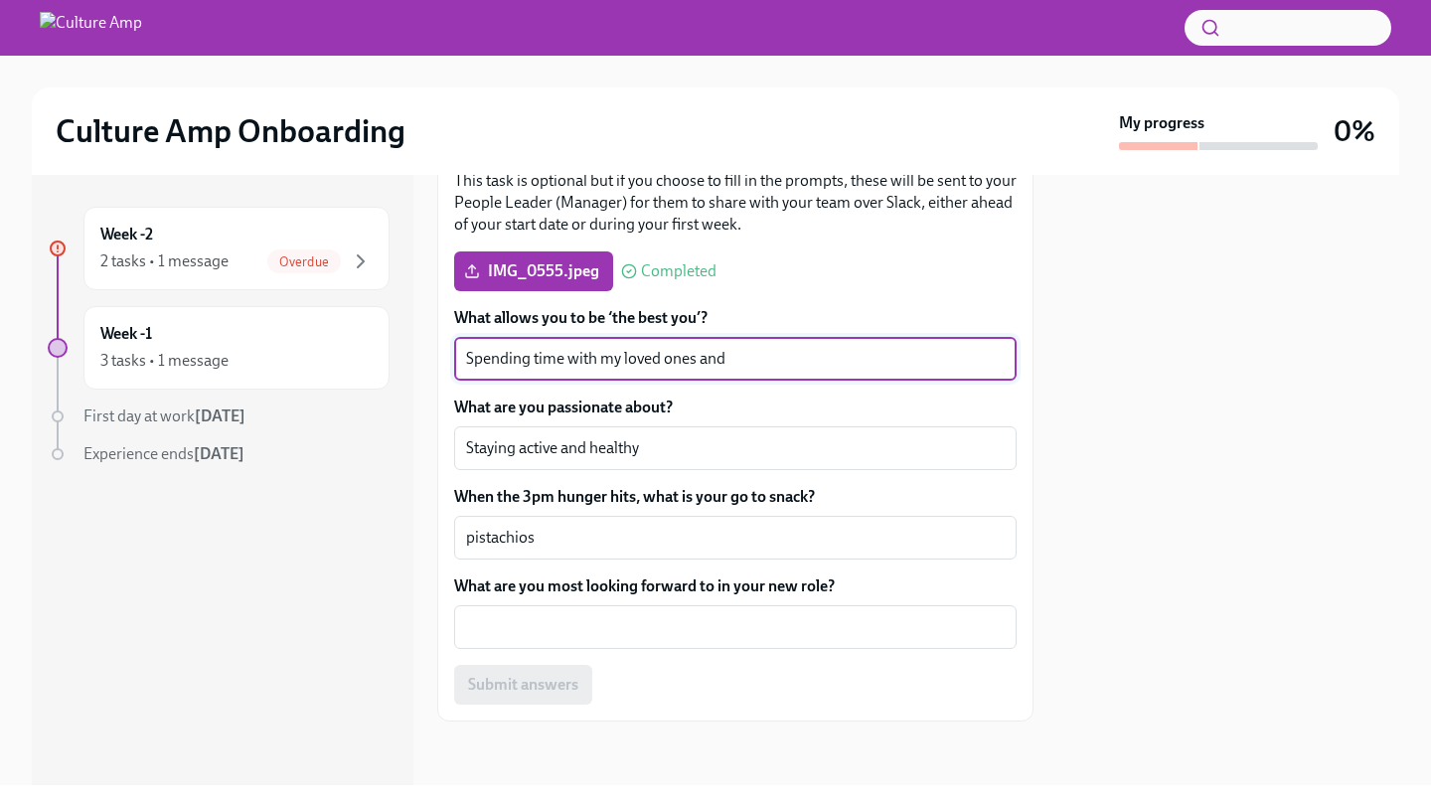
click at [776, 359] on textarea "Spending time with my loved ones and" at bounding box center [735, 359] width 539 height 24
click at [621, 627] on textarea "What are you most looking forward to in your new role?" at bounding box center [735, 627] width 539 height 24
click at [793, 359] on textarea "Spending time with my loved ones and" at bounding box center [735, 359] width 539 height 24
type textarea "Spending time with my loved ones and family"
click at [705, 617] on textarea "What are you most looking forward to in your new role?" at bounding box center [735, 627] width 539 height 24
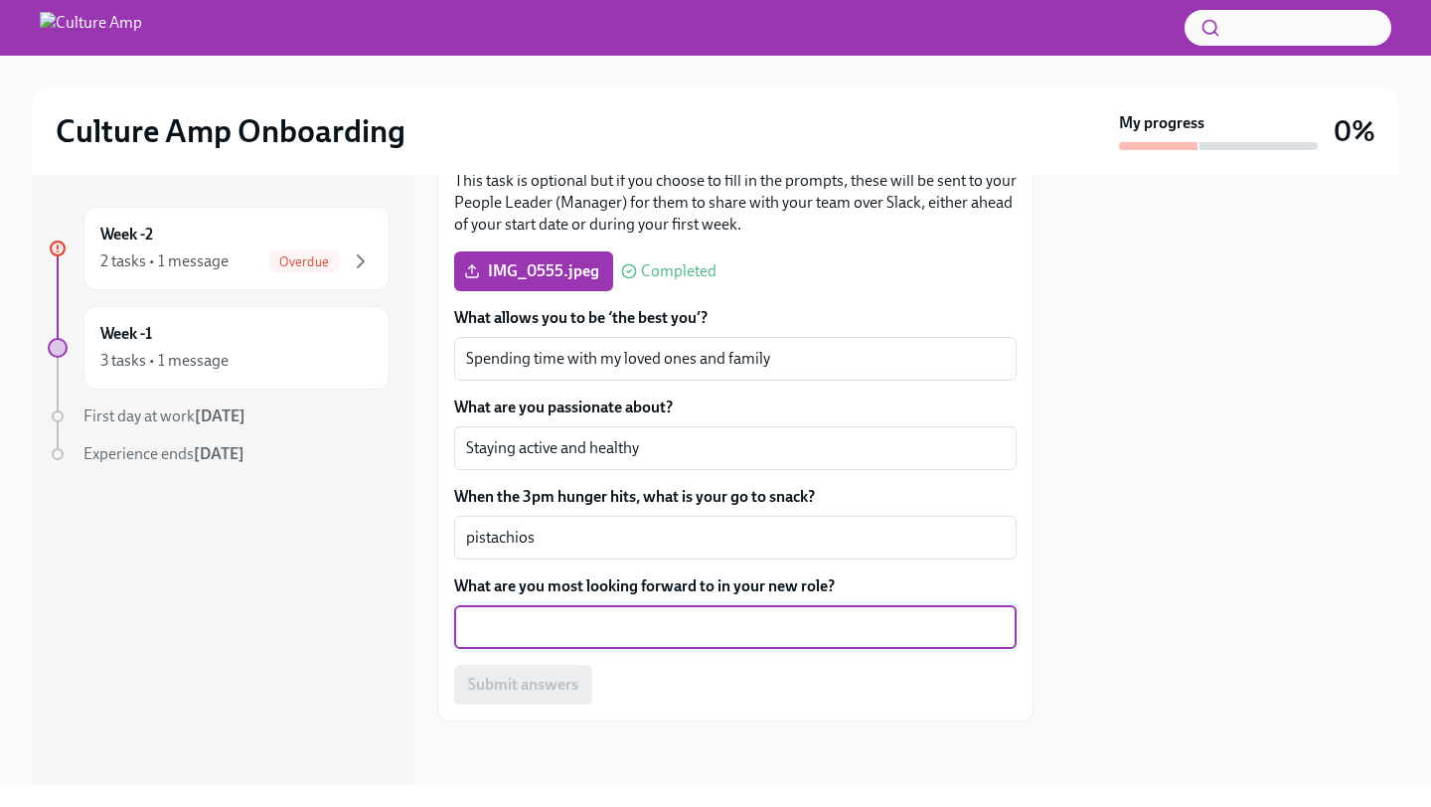
type textarea "s"
click at [472, 539] on textarea "pistachios" at bounding box center [735, 538] width 539 height 24
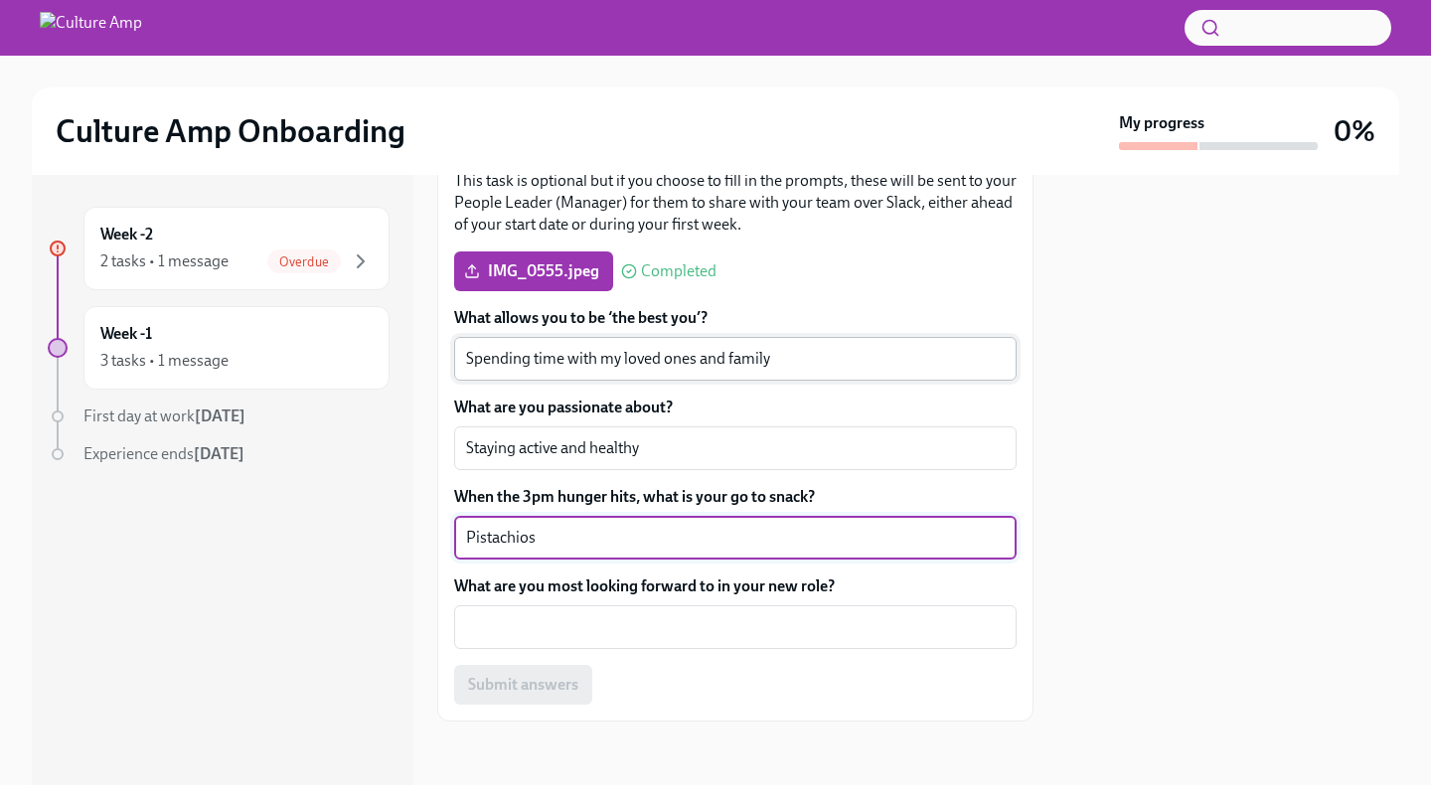
type textarea "Pistachios"
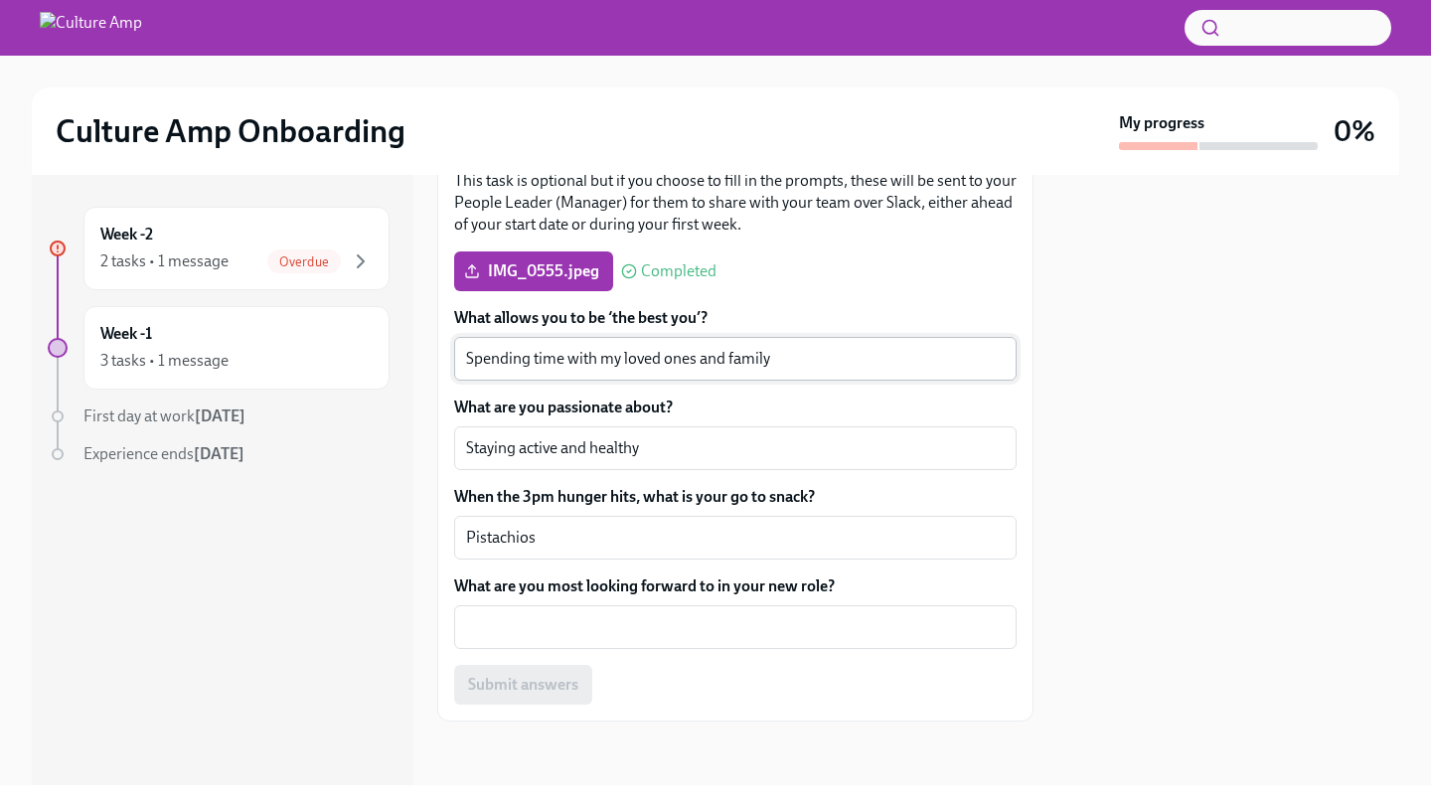
drag, startPoint x: 829, startPoint y: 373, endPoint x: 728, endPoint y: 358, distance: 101.5
click at [728, 358] on div "Spending time with my loved ones and family x ​" at bounding box center [735, 359] width 563 height 44
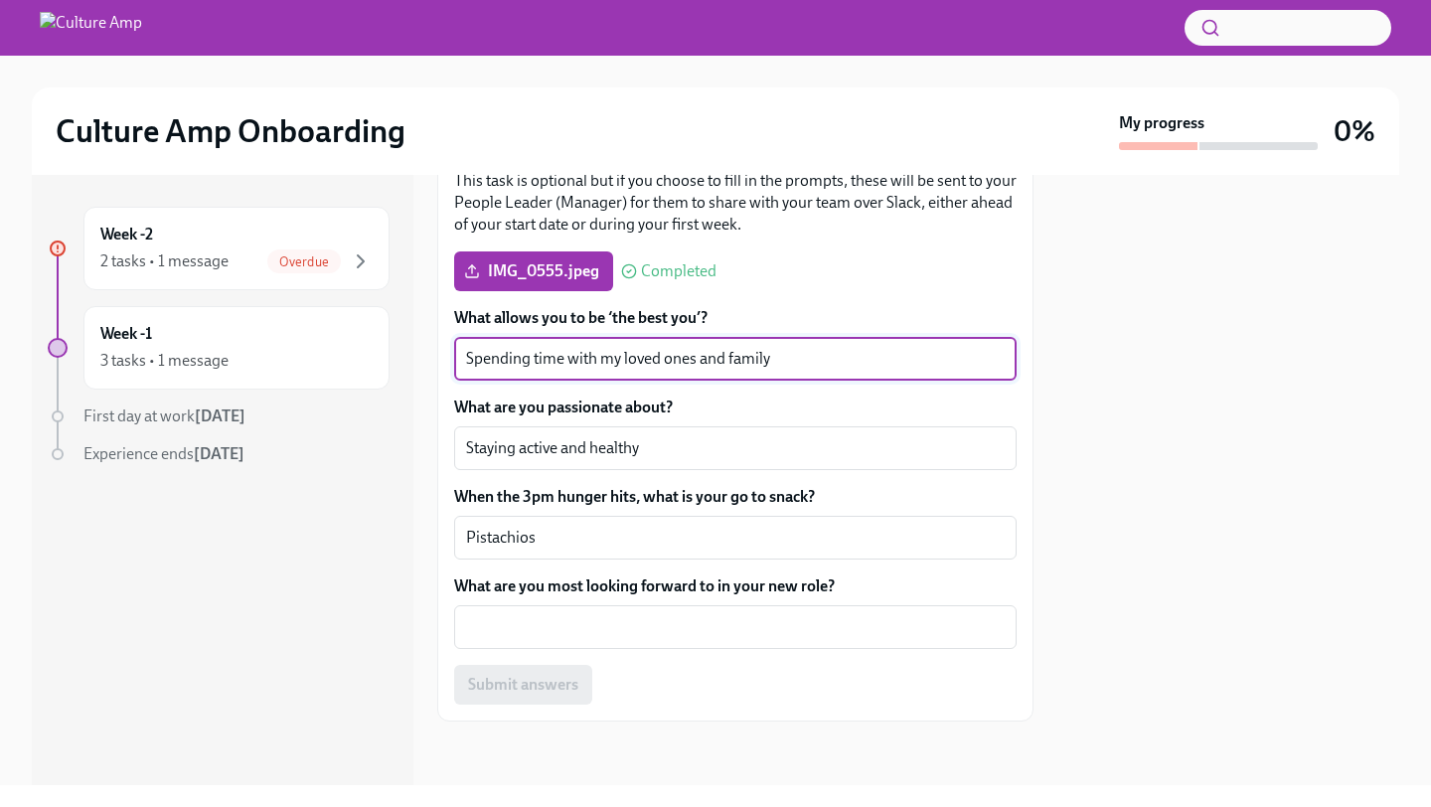
click at [466, 364] on textarea "Spending time with my loved ones and family" at bounding box center [735, 359] width 539 height 24
click at [957, 364] on textarea "Shutting off my phone and pending time with my loved ones and family" at bounding box center [735, 359] width 539 height 24
type textarea "Shutting off my phone and pending time with my loved ones"
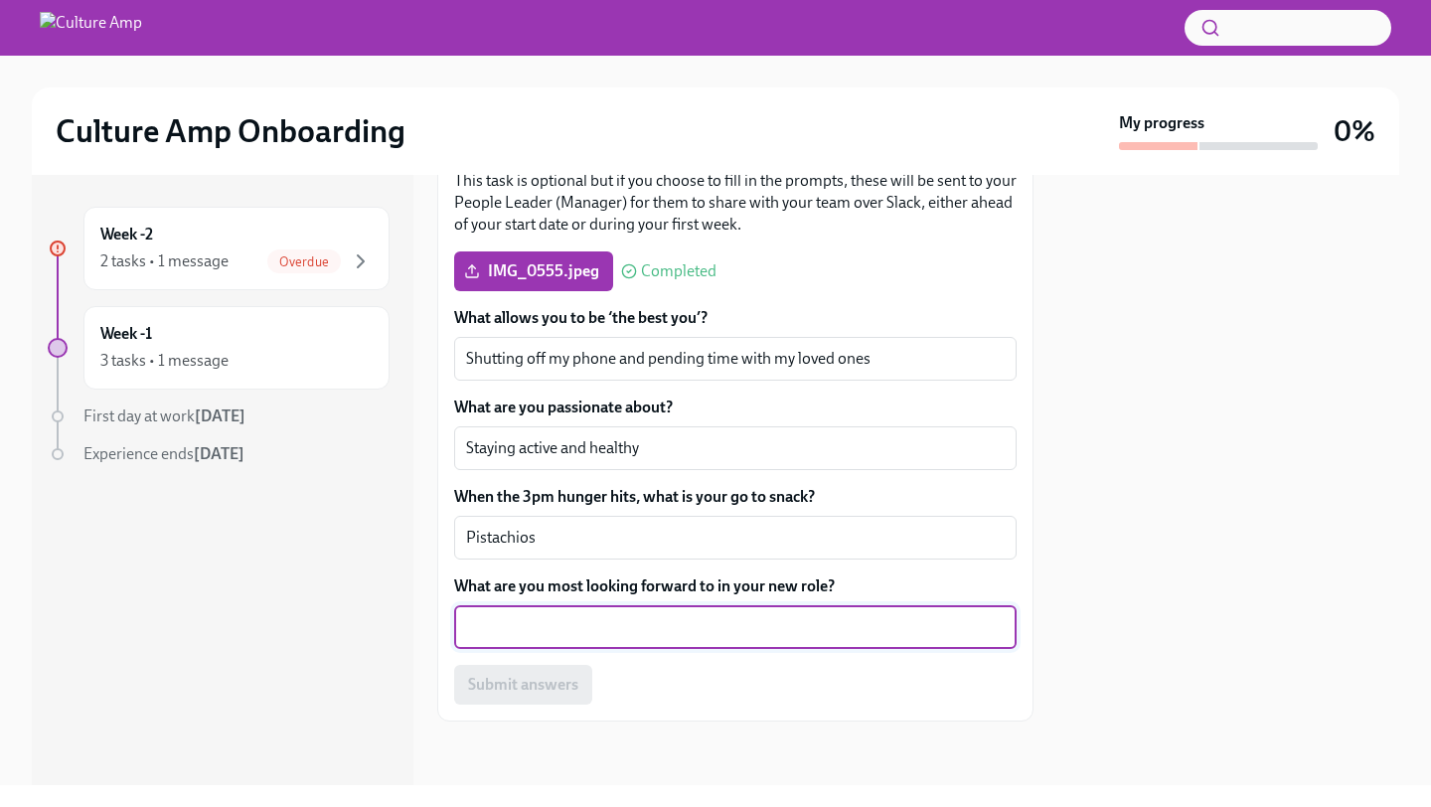
click at [707, 636] on textarea "What are you most looking forward to in your new role?" at bounding box center [735, 627] width 539 height 24
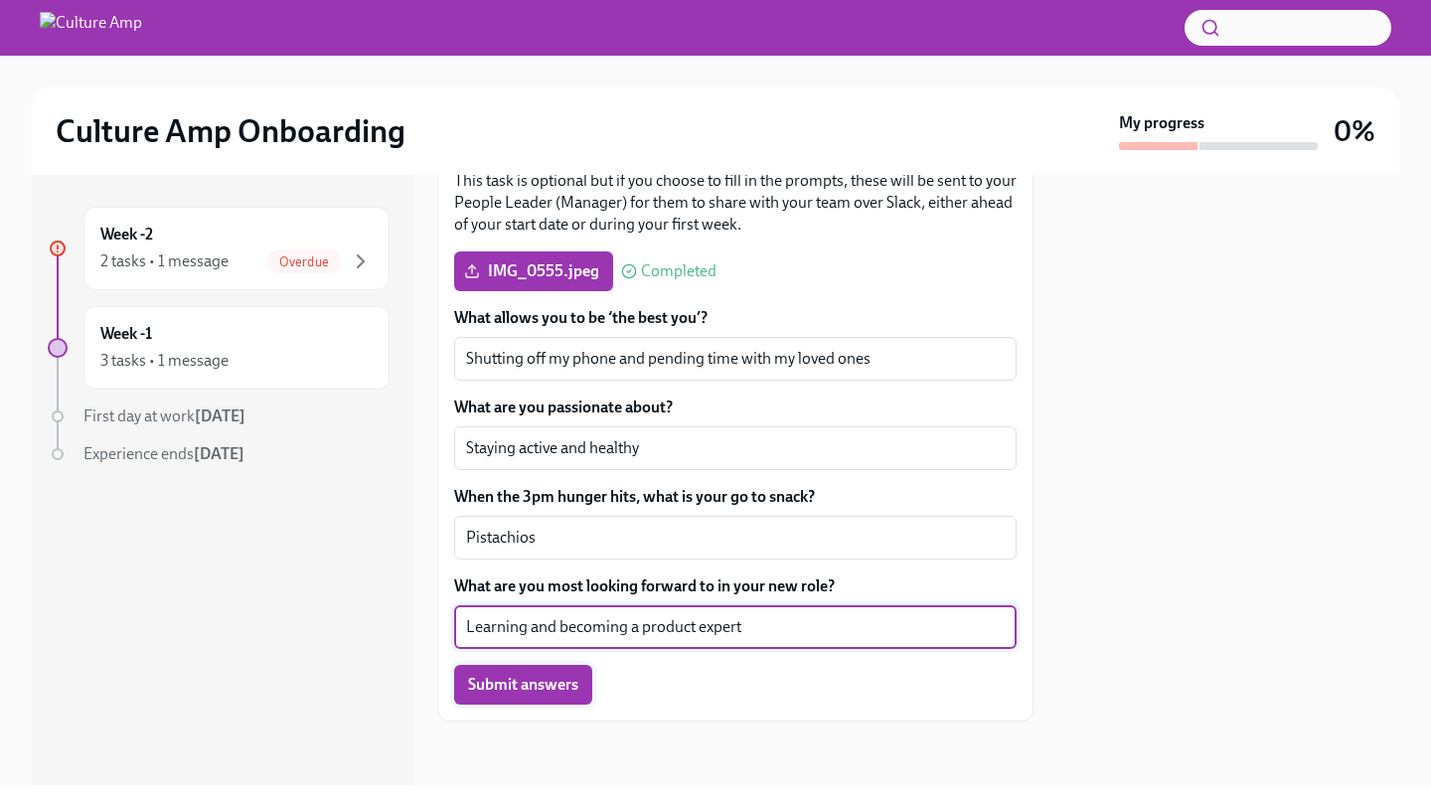
type textarea "Learning and becoming a product expert"
click at [560, 697] on button "Submit answers" at bounding box center [523, 685] width 138 height 40
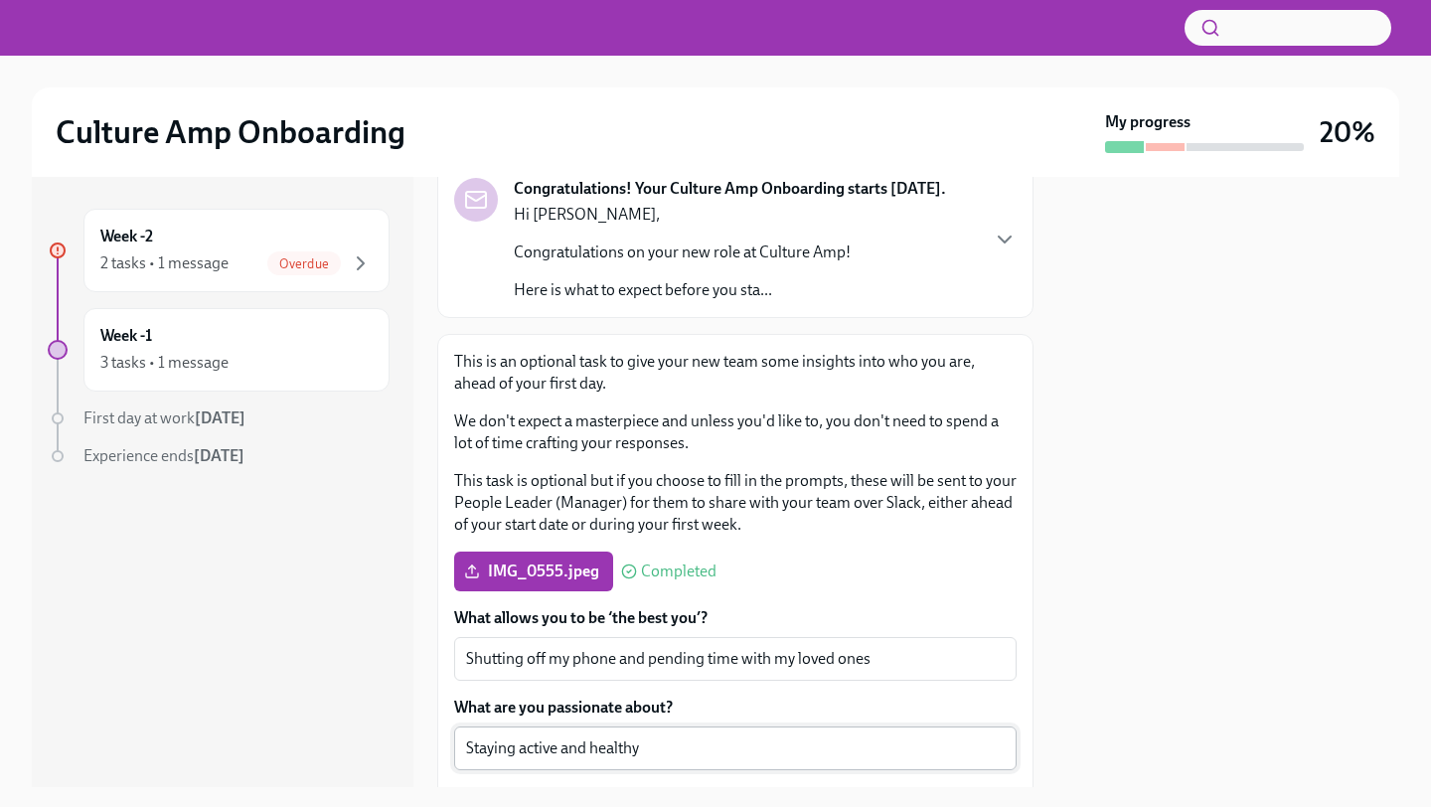
scroll to position [0, 0]
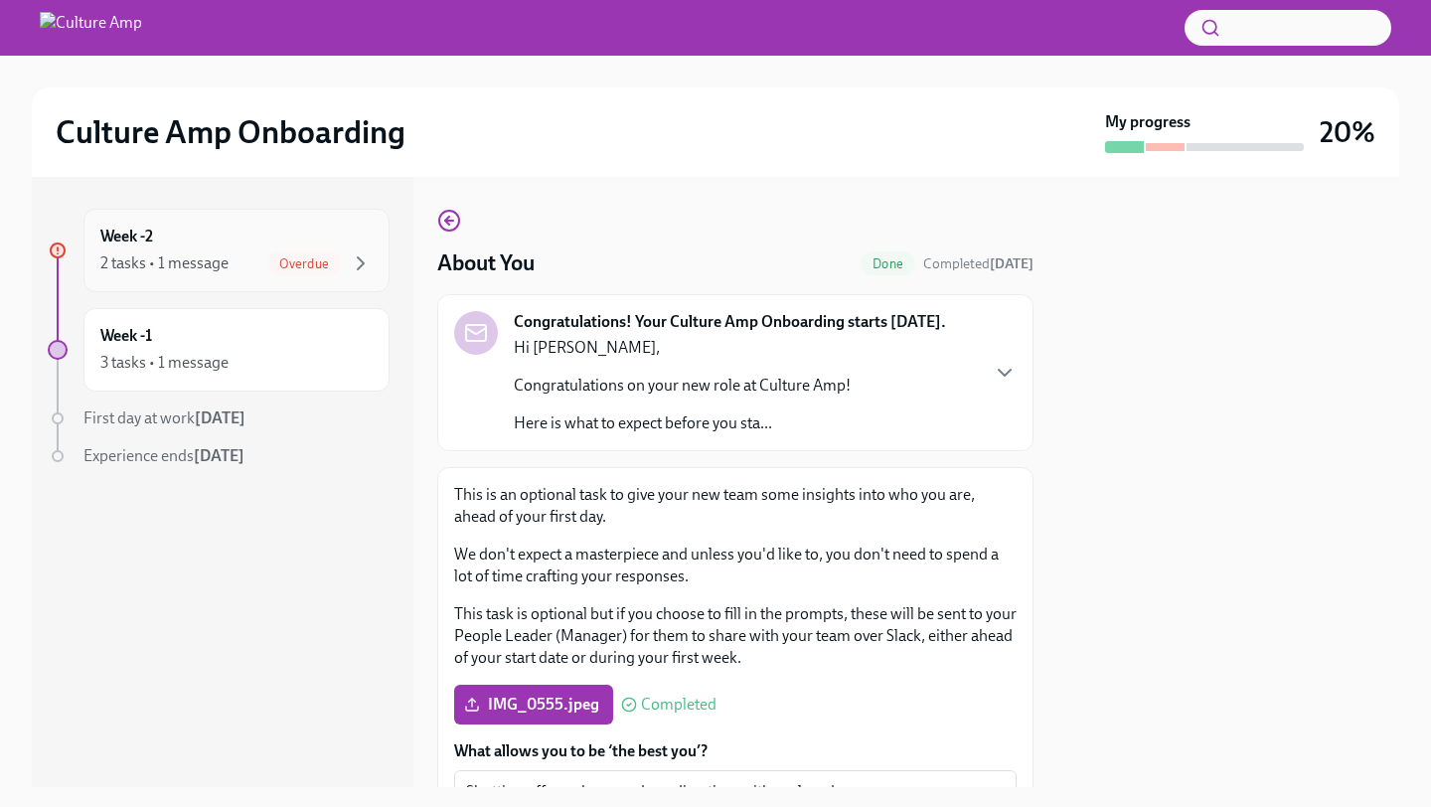
click at [254, 254] on div "2 tasks • 1 message Overdue" at bounding box center [236, 263] width 272 height 24
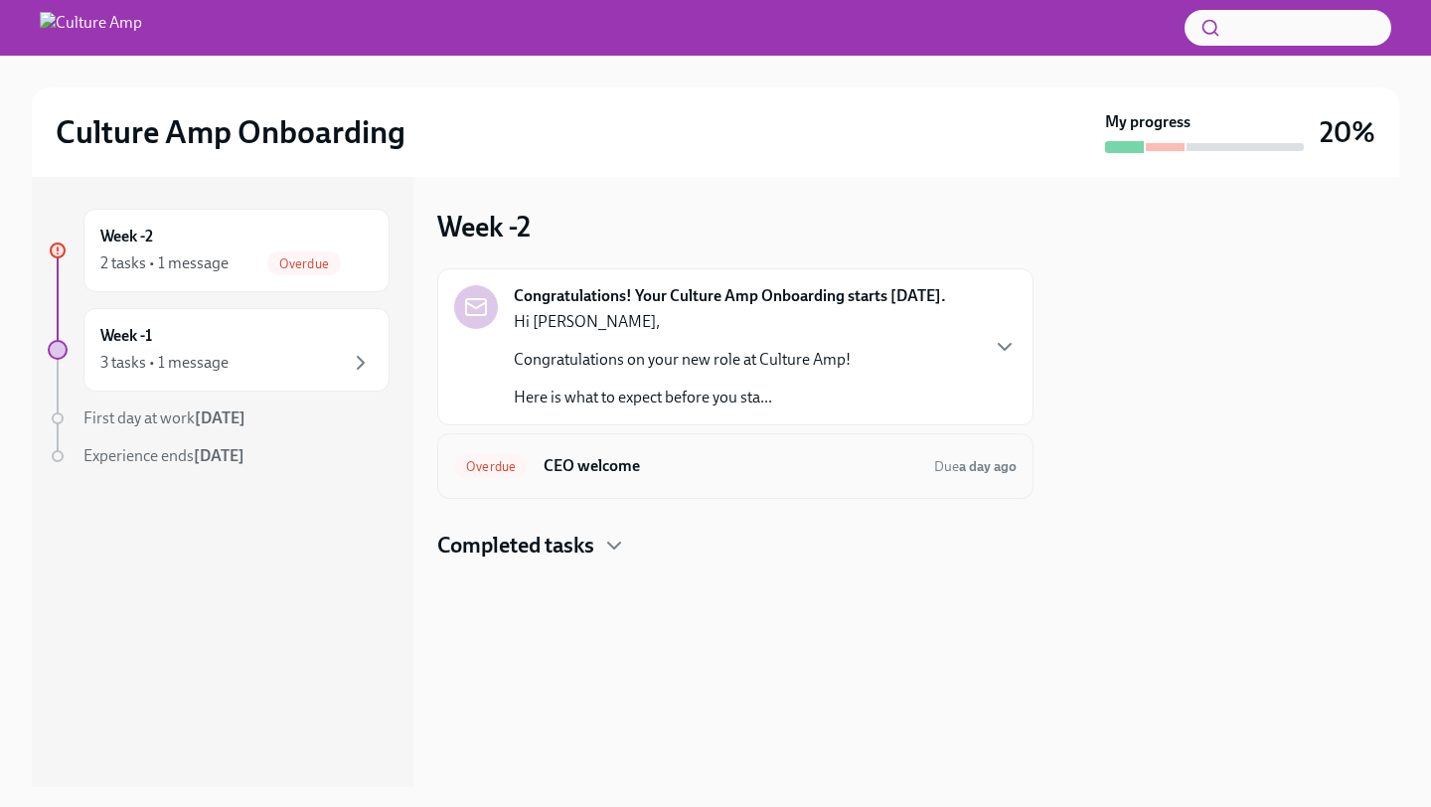
click at [580, 455] on h6 "CEO welcome" at bounding box center [731, 466] width 375 height 22
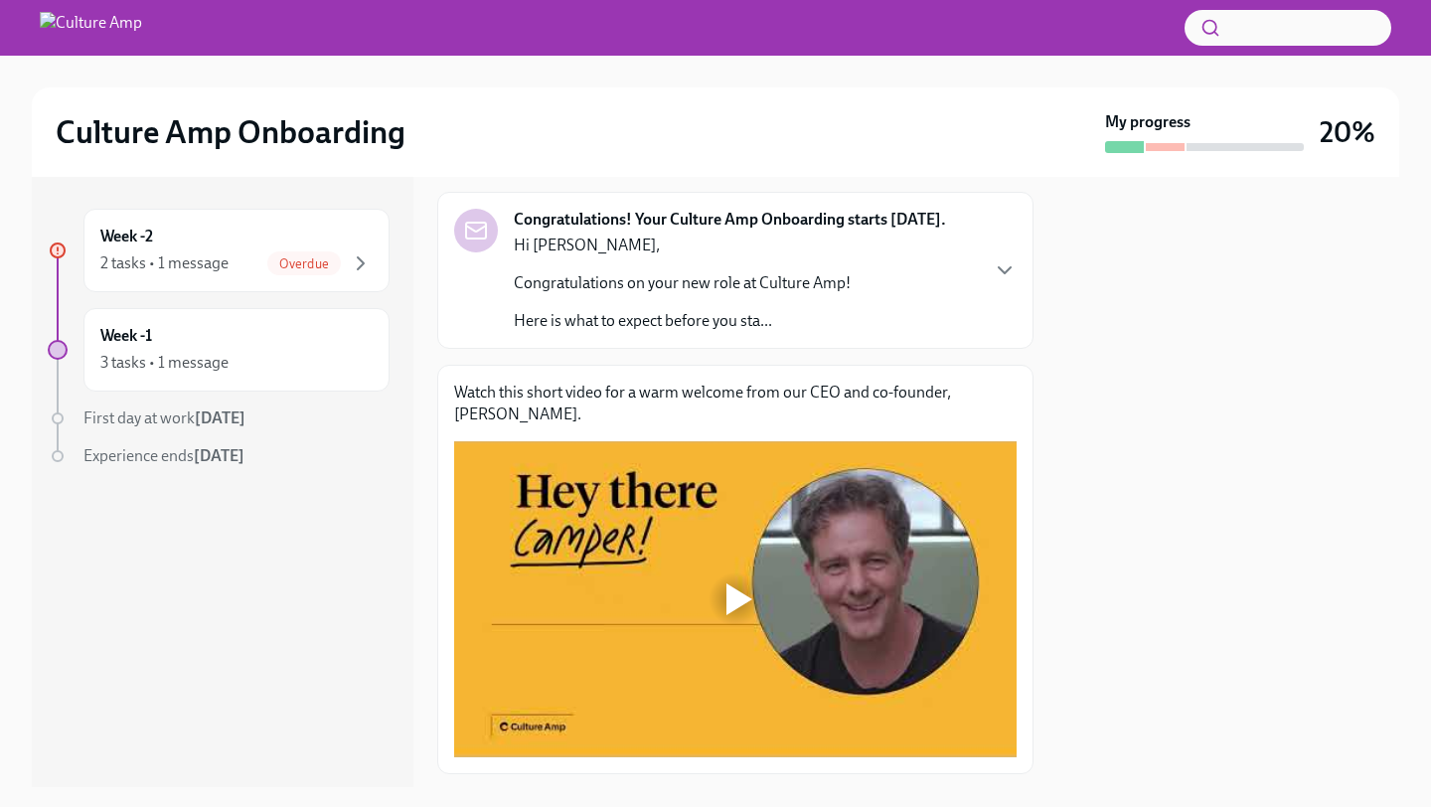
scroll to position [153, 0]
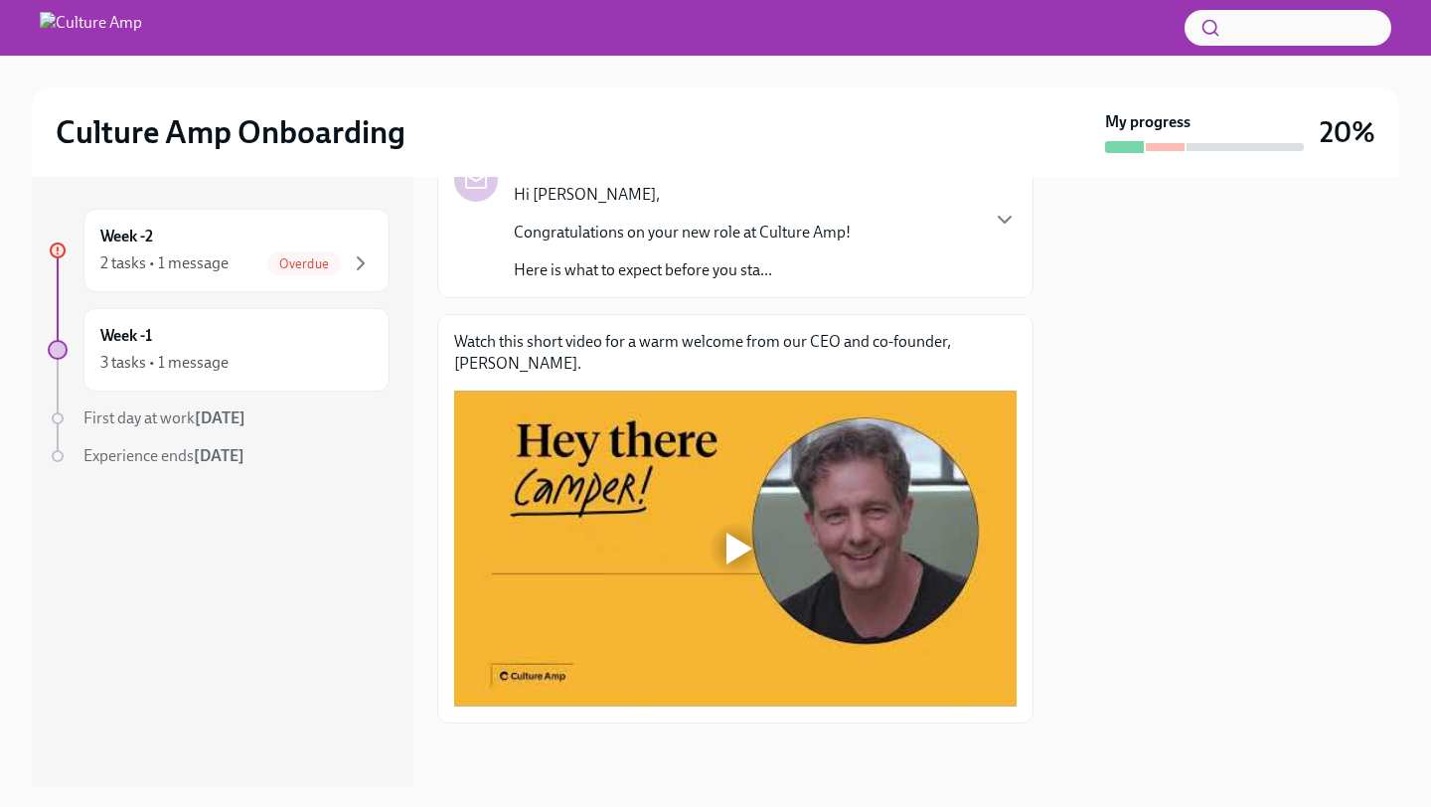
click at [720, 524] on div at bounding box center [736, 549] width 64 height 64
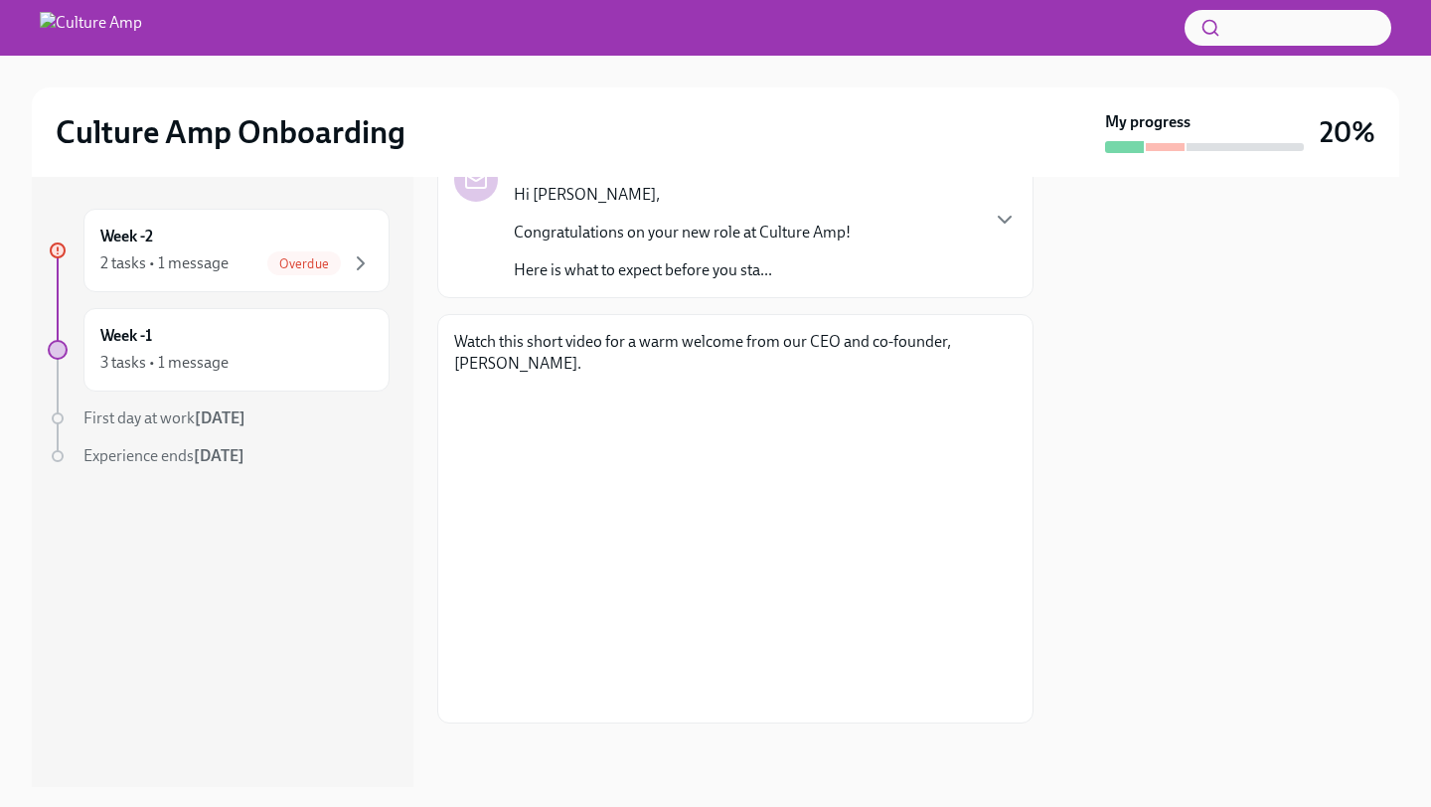
click at [722, 270] on p "Here is what to expect before you sta..." at bounding box center [682, 270] width 337 height 22
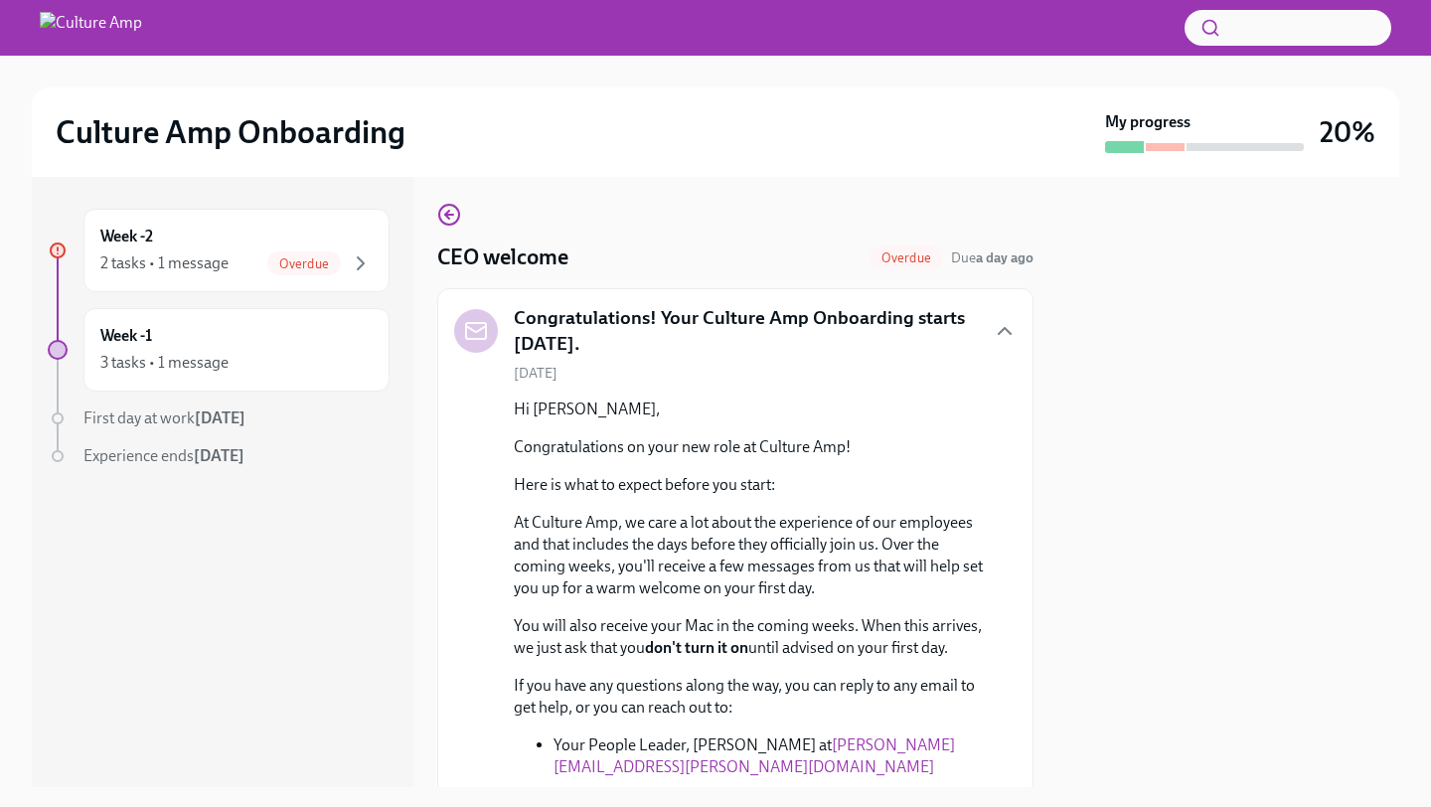
scroll to position [0, 0]
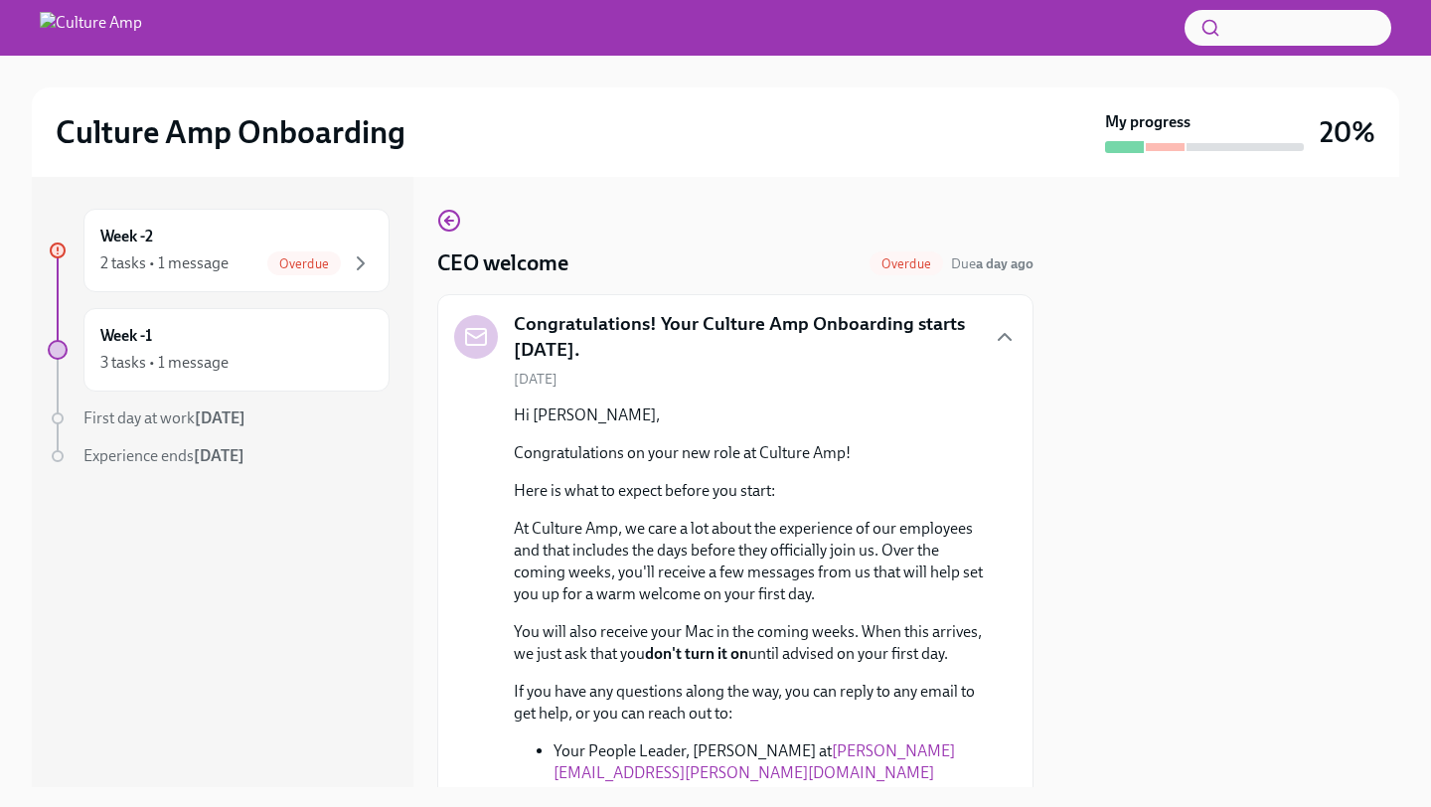
click at [921, 274] on div "Overdue" at bounding box center [907, 263] width 74 height 24
click at [974, 339] on h5 "Congratulations! Your Culture Amp Onboarding starts [DATE]." at bounding box center [745, 336] width 463 height 51
click at [1005, 339] on icon "button" at bounding box center [1005, 337] width 24 height 24
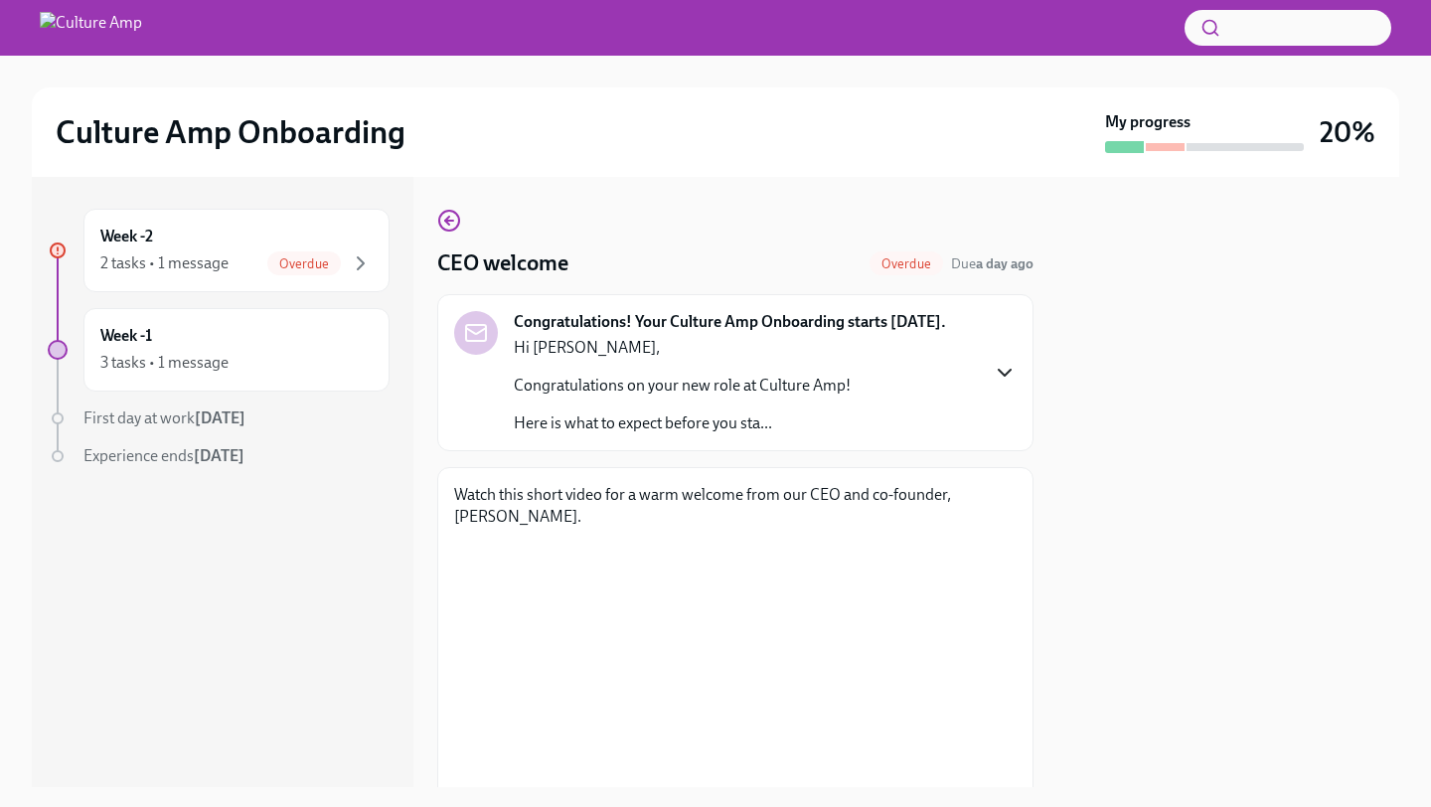
click at [1005, 339] on div "Congratulations! Your Culture Amp Onboarding starts [DATE]. Hi [PERSON_NAME], C…" at bounding box center [735, 372] width 563 height 123
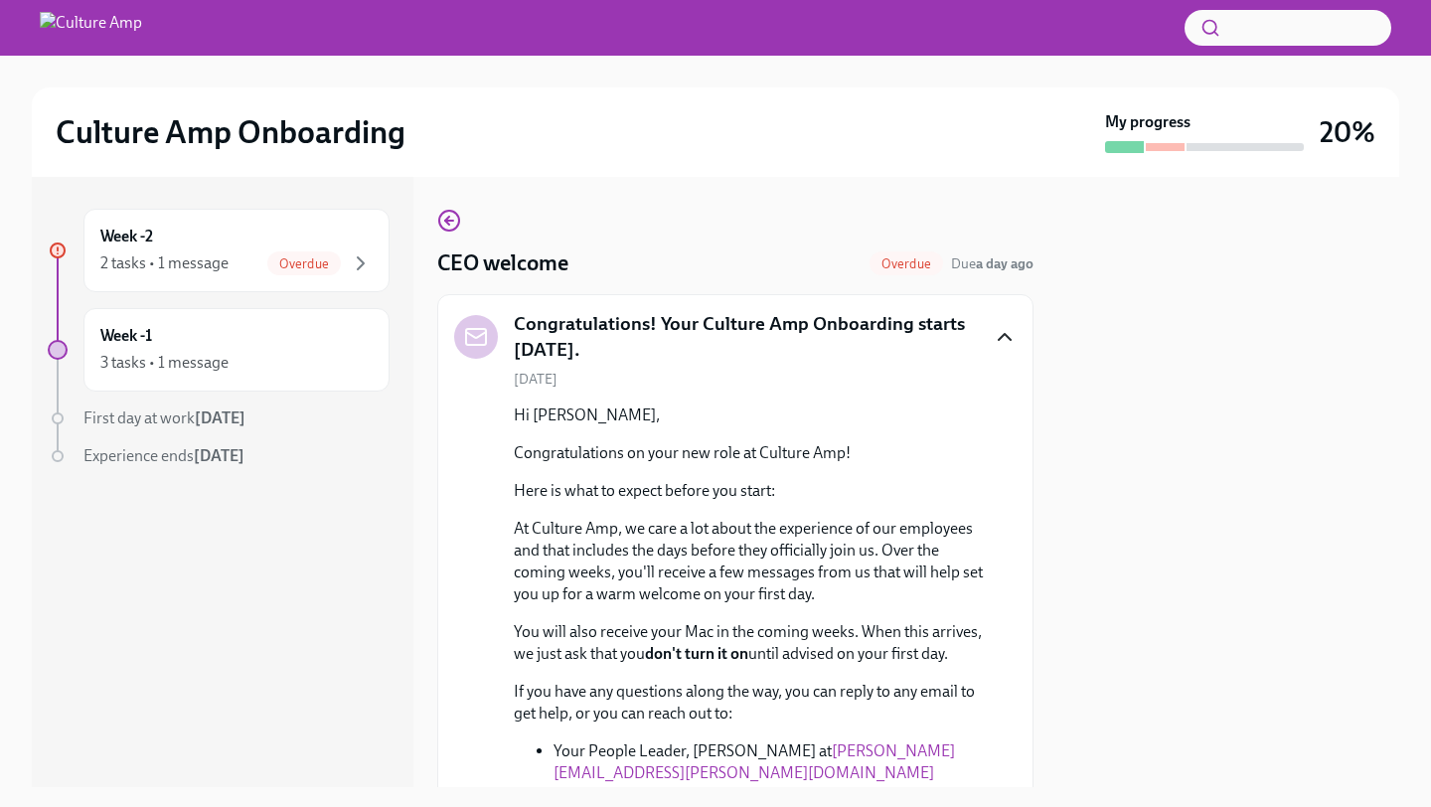
scroll to position [207, 0]
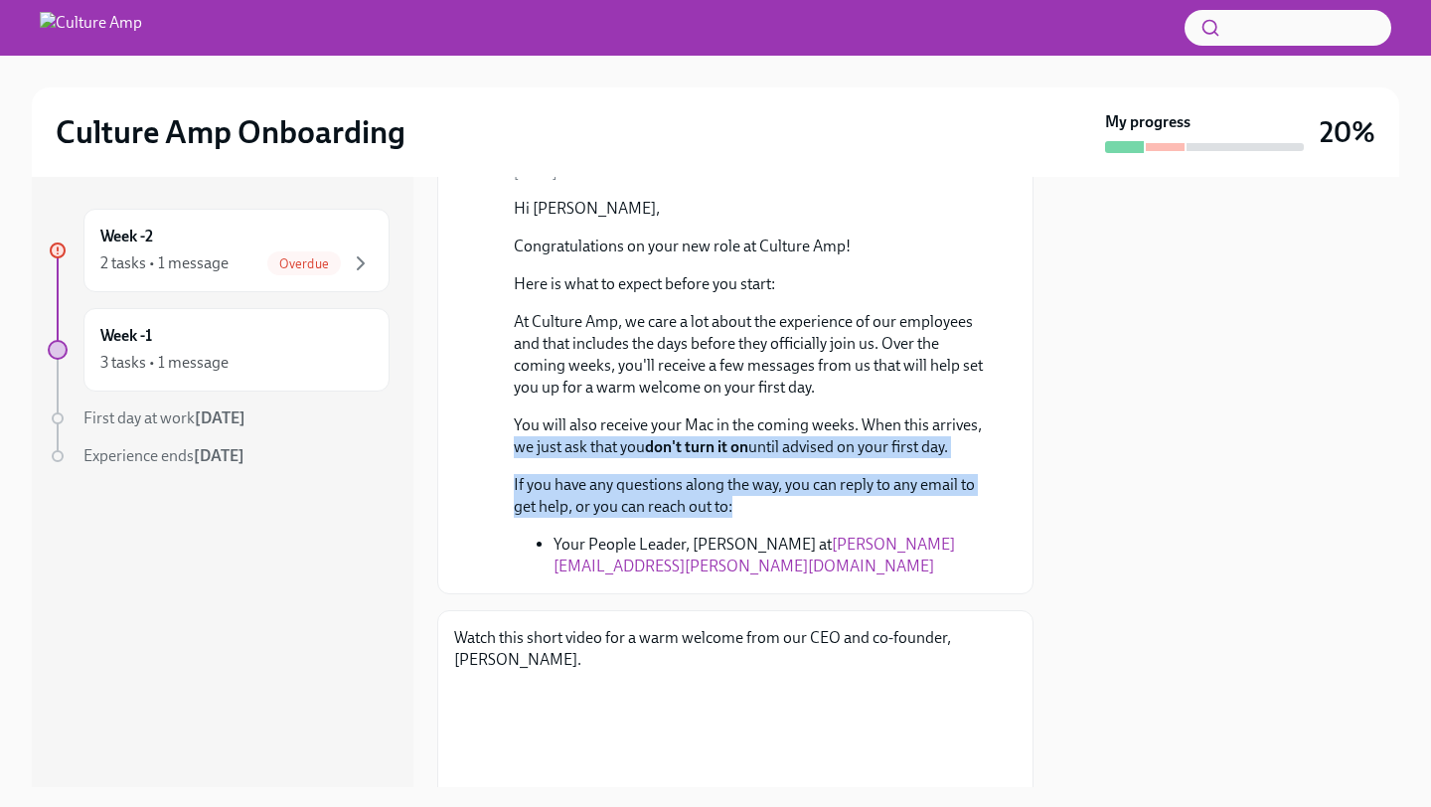
drag, startPoint x: 1024, startPoint y: 312, endPoint x: 1002, endPoint y: 666, distance: 354.5
click at [1006, 597] on div "CEO welcome Overdue Due a day ago Congratulations! Your Culture Amp Onboarding …" at bounding box center [735, 511] width 596 height 1018
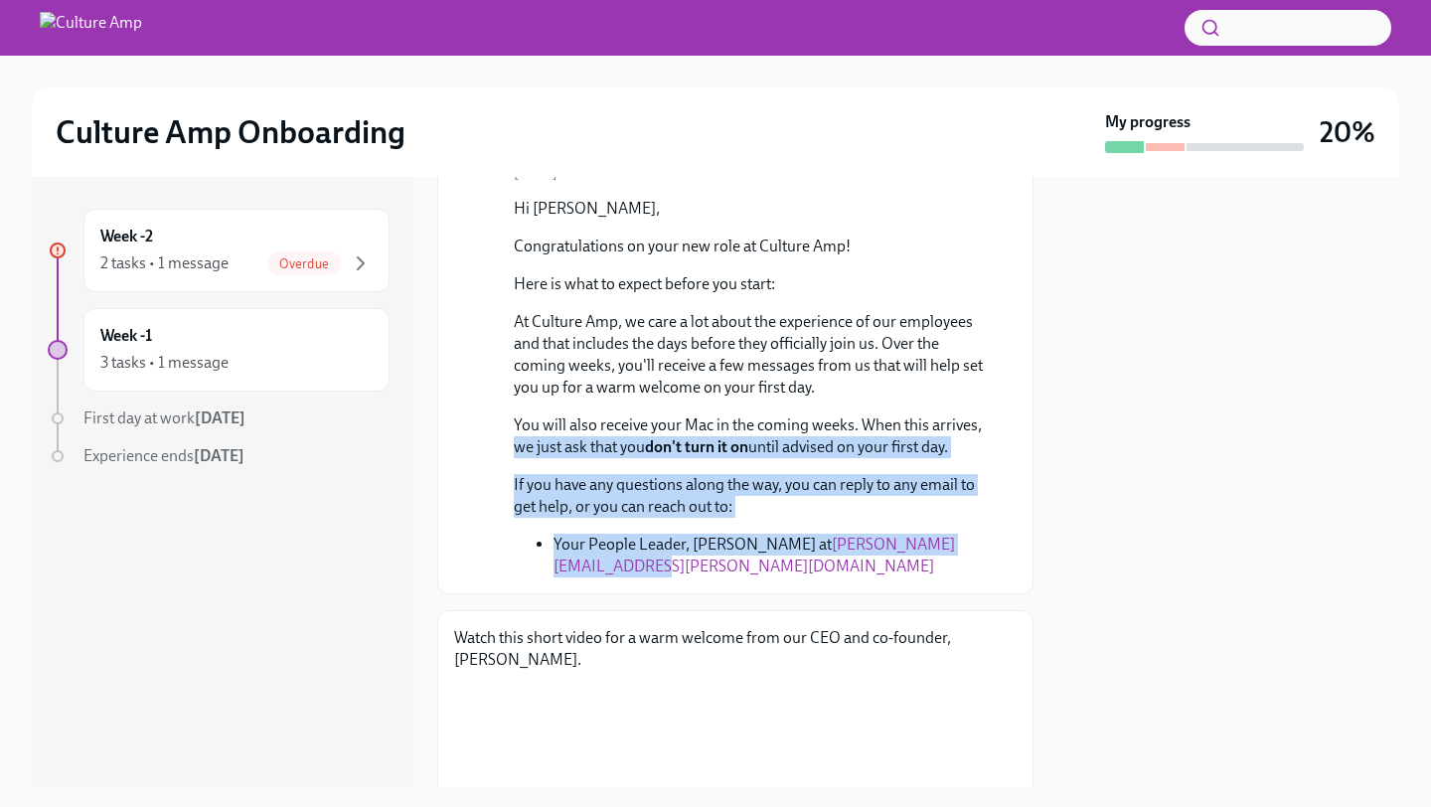
scroll to position [504, 0]
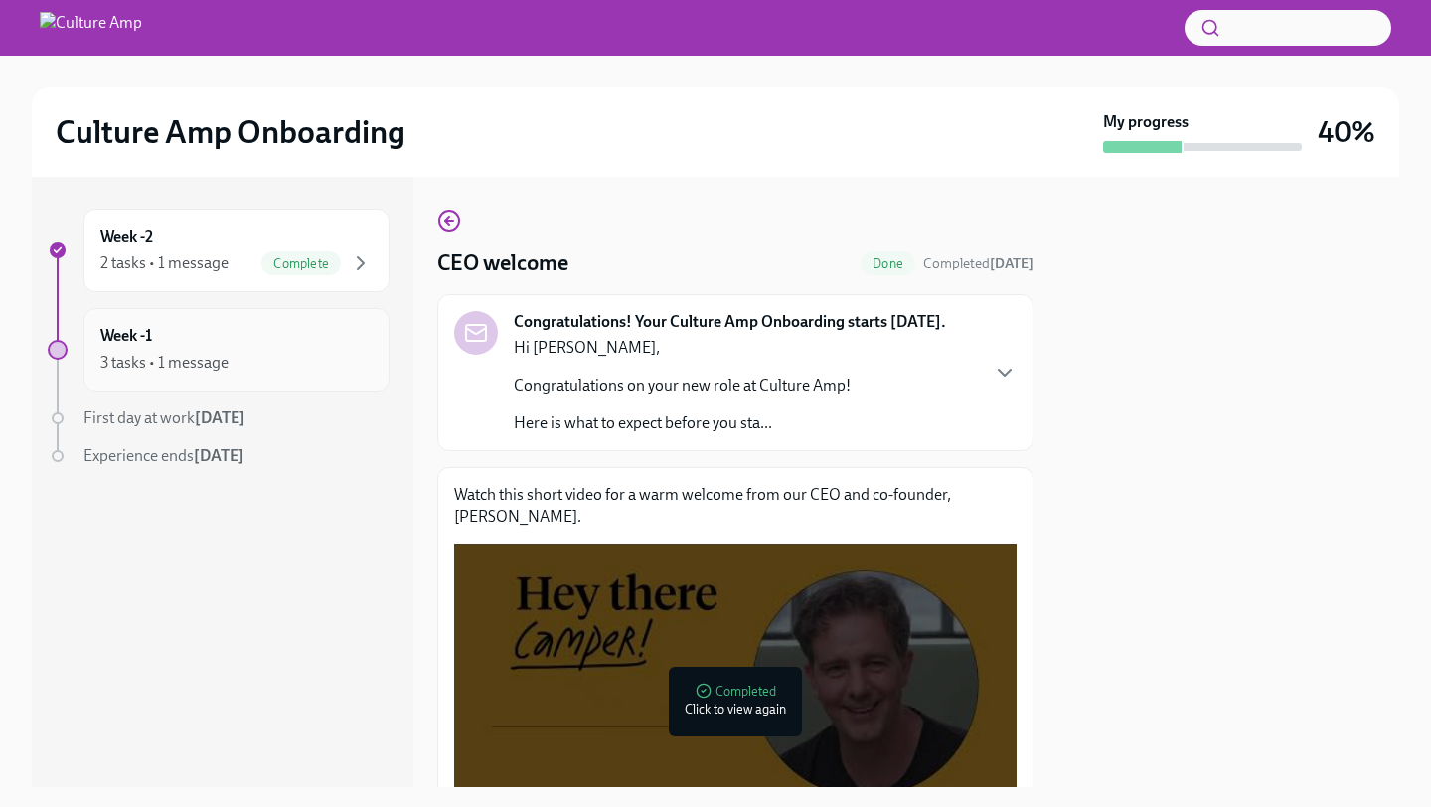
click at [340, 315] on div "Week -1 3 tasks • 1 message" at bounding box center [236, 349] width 306 height 83
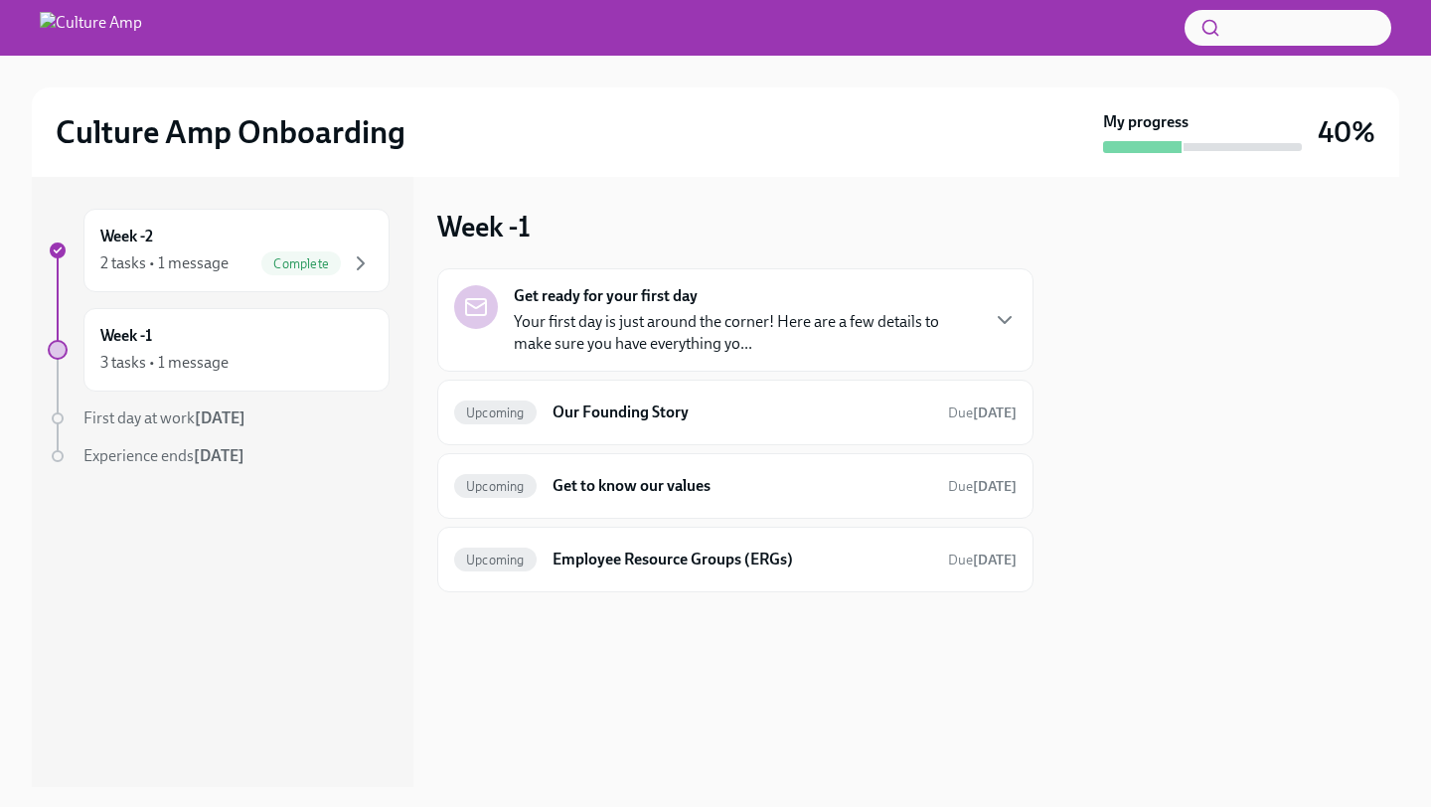
click at [844, 319] on p "Your first day is just around the corner! Here are a few details to make sure y…" at bounding box center [745, 333] width 463 height 44
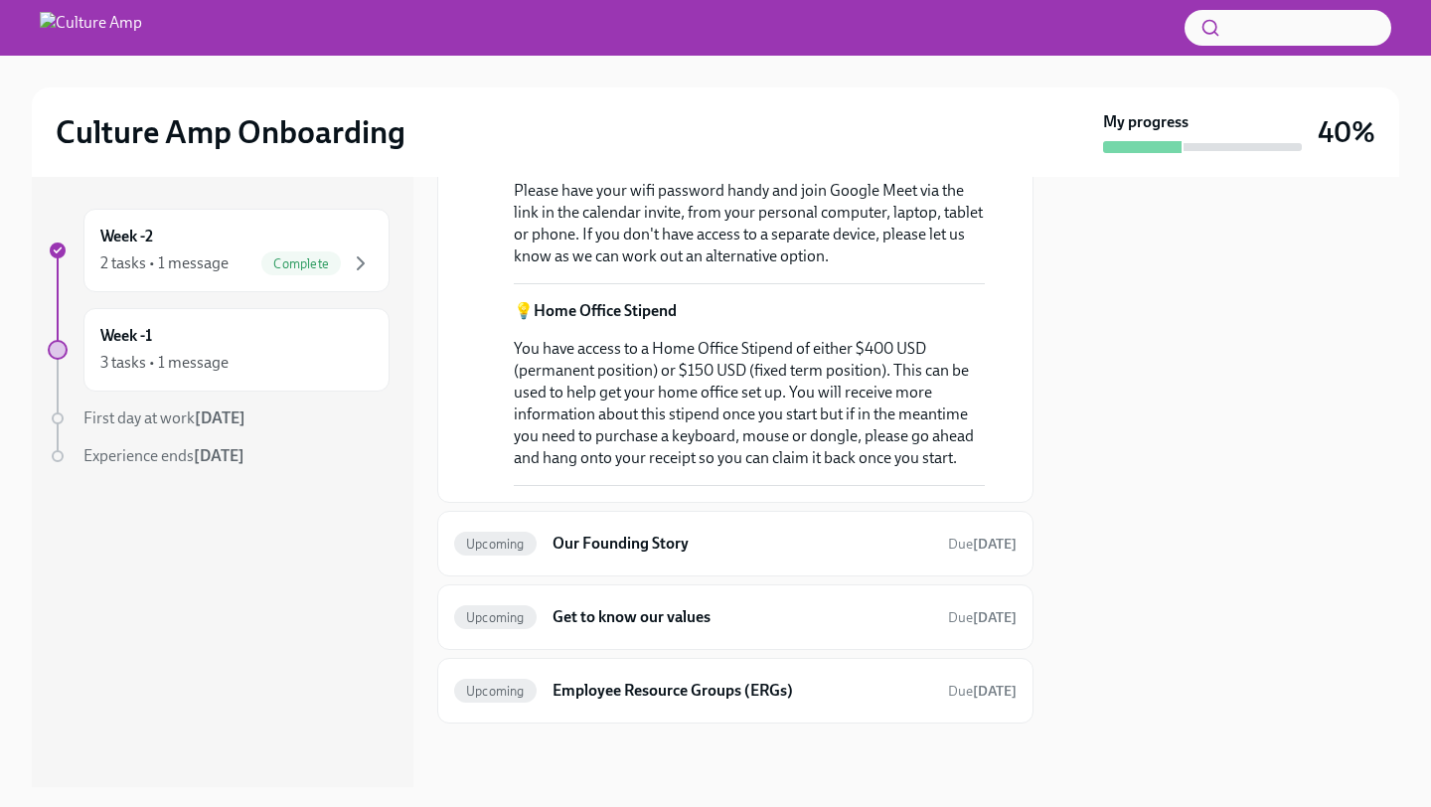
scroll to position [1219, 0]
click at [803, 560] on div "Upcoming Our Founding Story Due [DATE]" at bounding box center [735, 544] width 596 height 66
click at [652, 555] on div "Upcoming Our Founding Story Due [DATE]" at bounding box center [735, 544] width 563 height 32
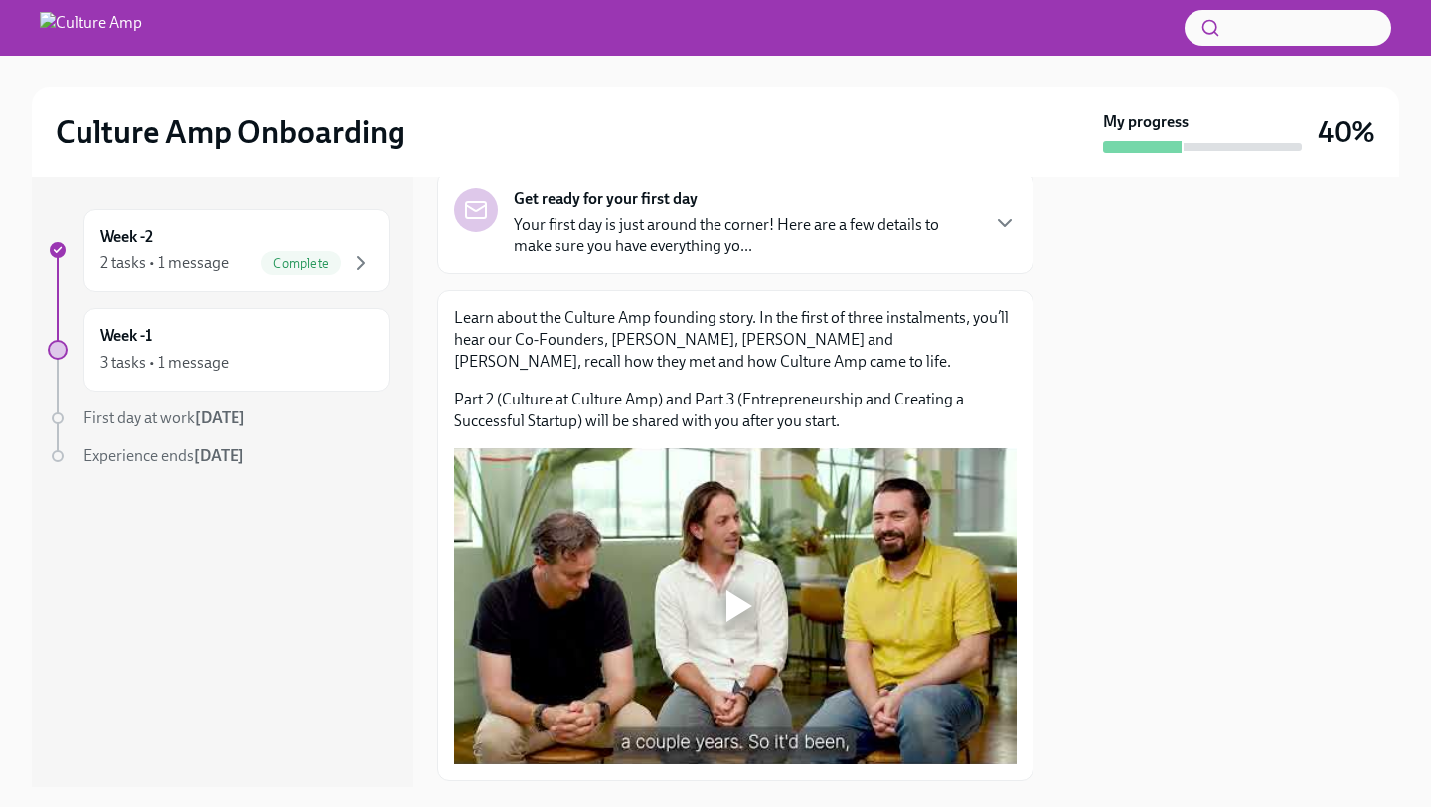
scroll to position [181, 0]
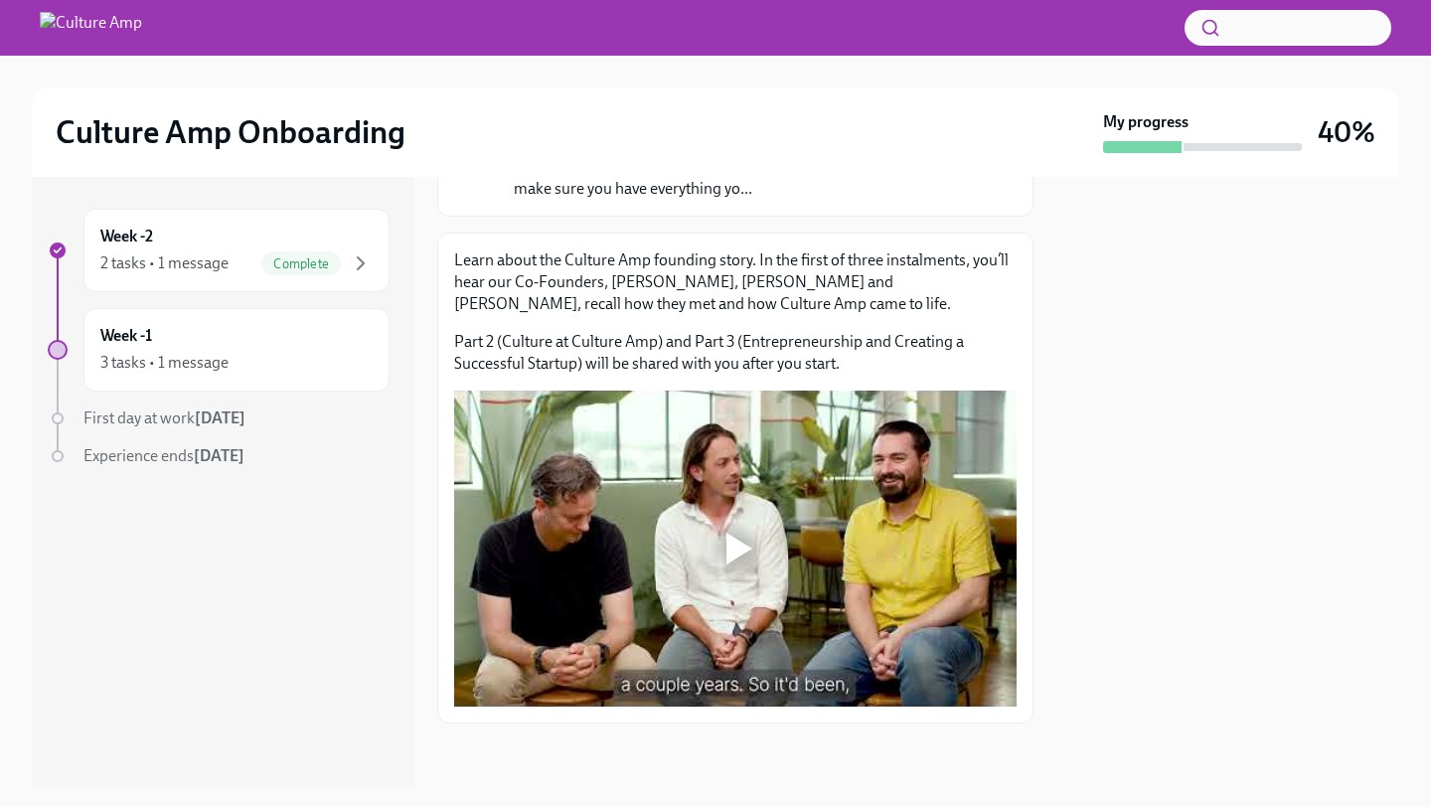
click at [708, 524] on div at bounding box center [735, 549] width 563 height 316
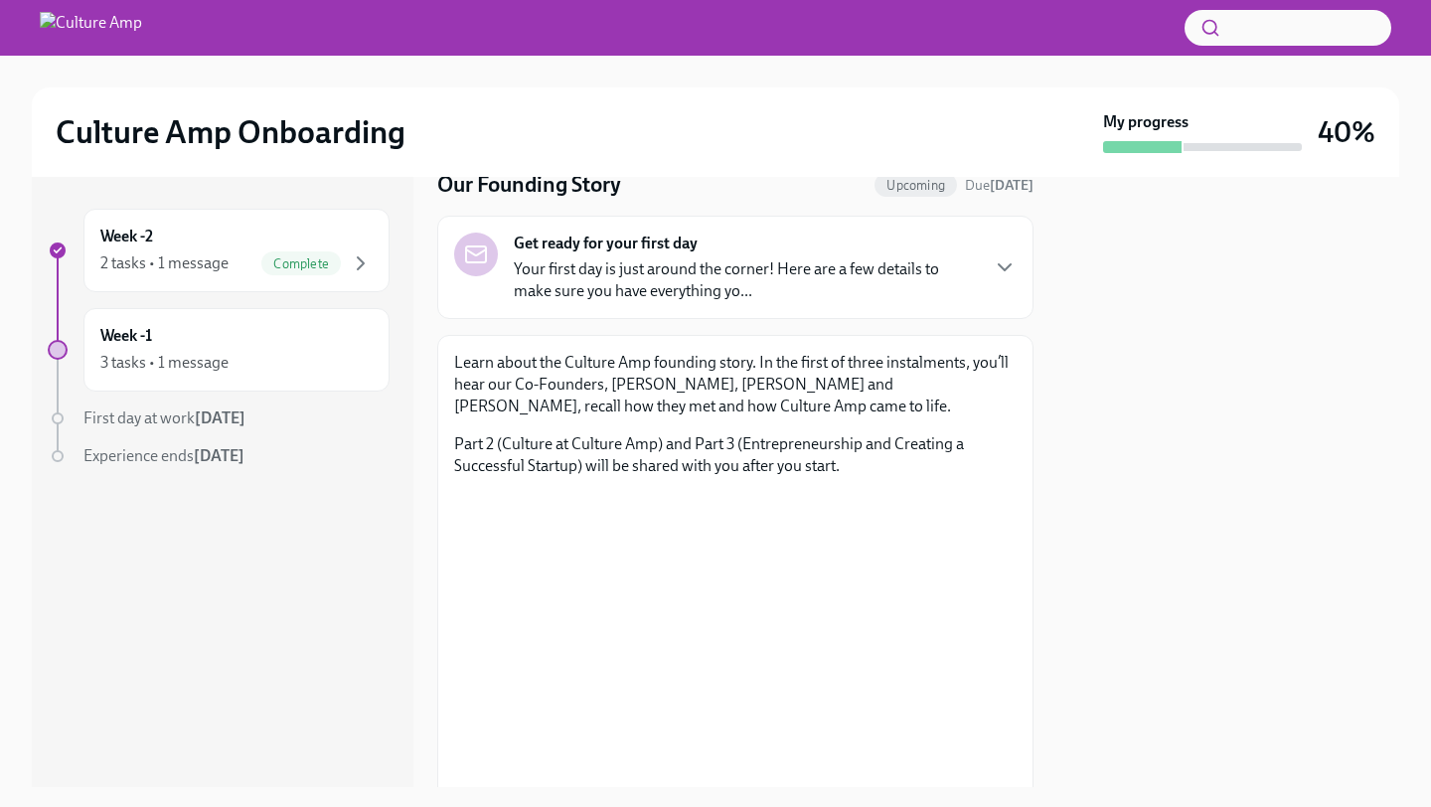
scroll to position [0, 0]
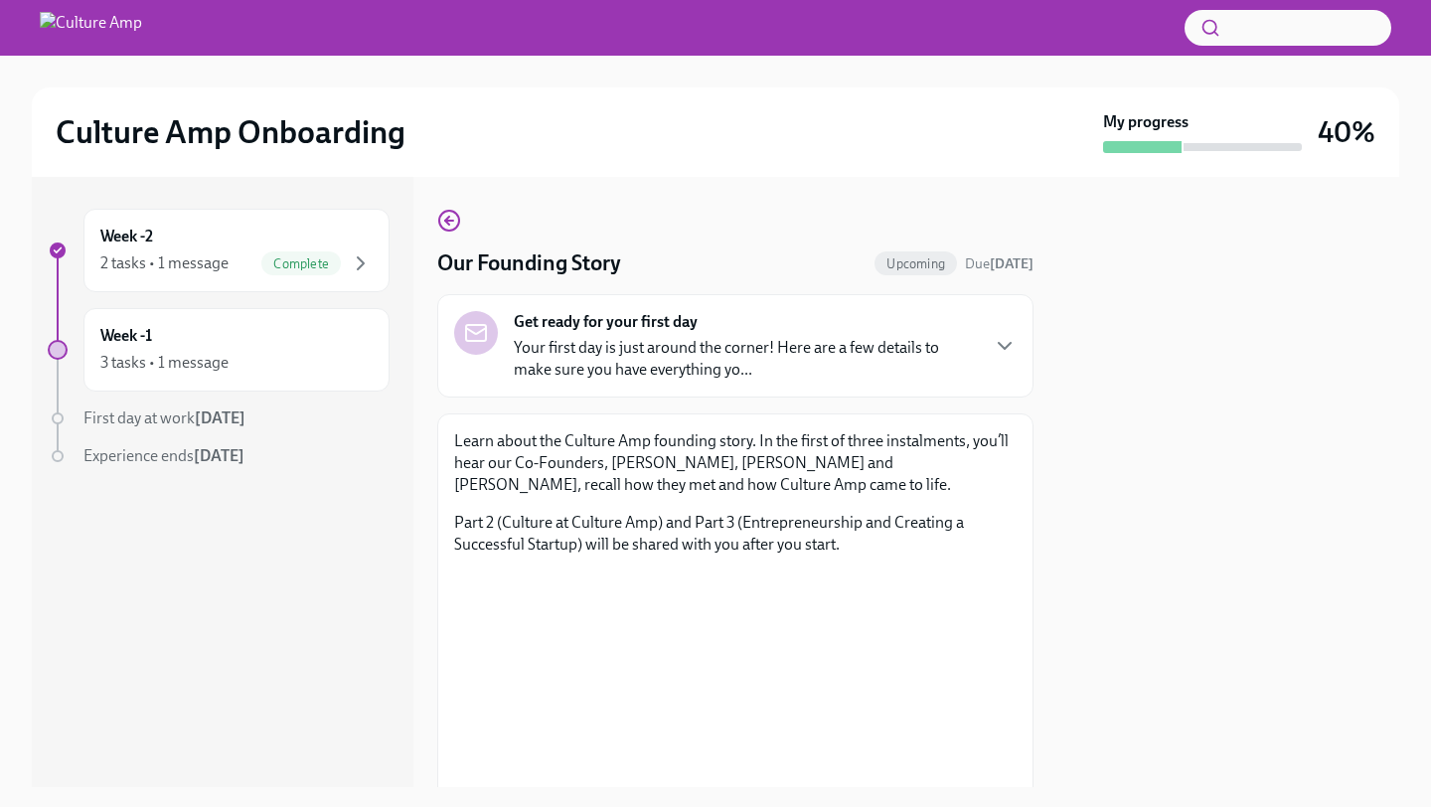
click at [805, 364] on p "Your first day is just around the corner! Here are a few details to make sure y…" at bounding box center [745, 359] width 463 height 44
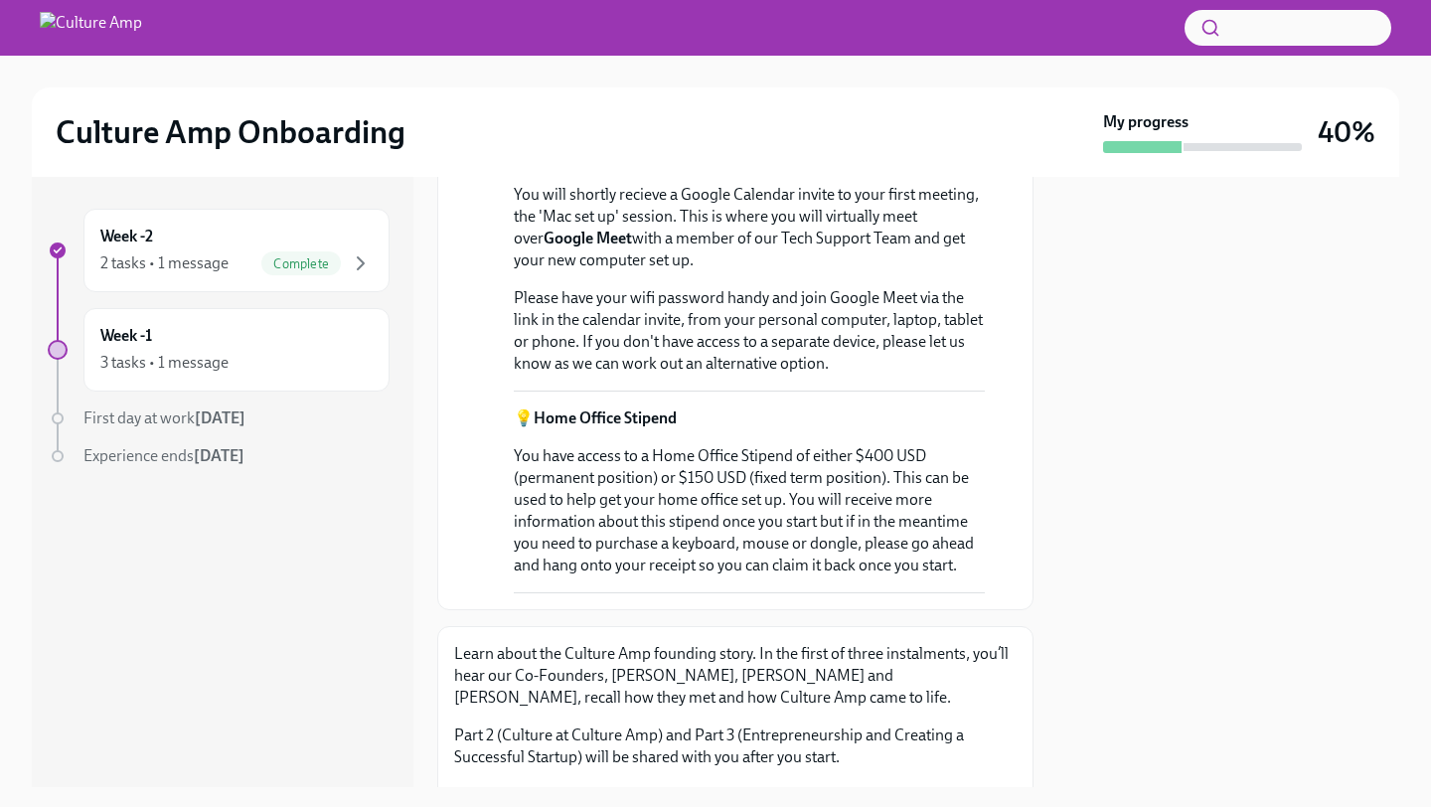
scroll to position [1532, 0]
